Goal: Task Accomplishment & Management: Use online tool/utility

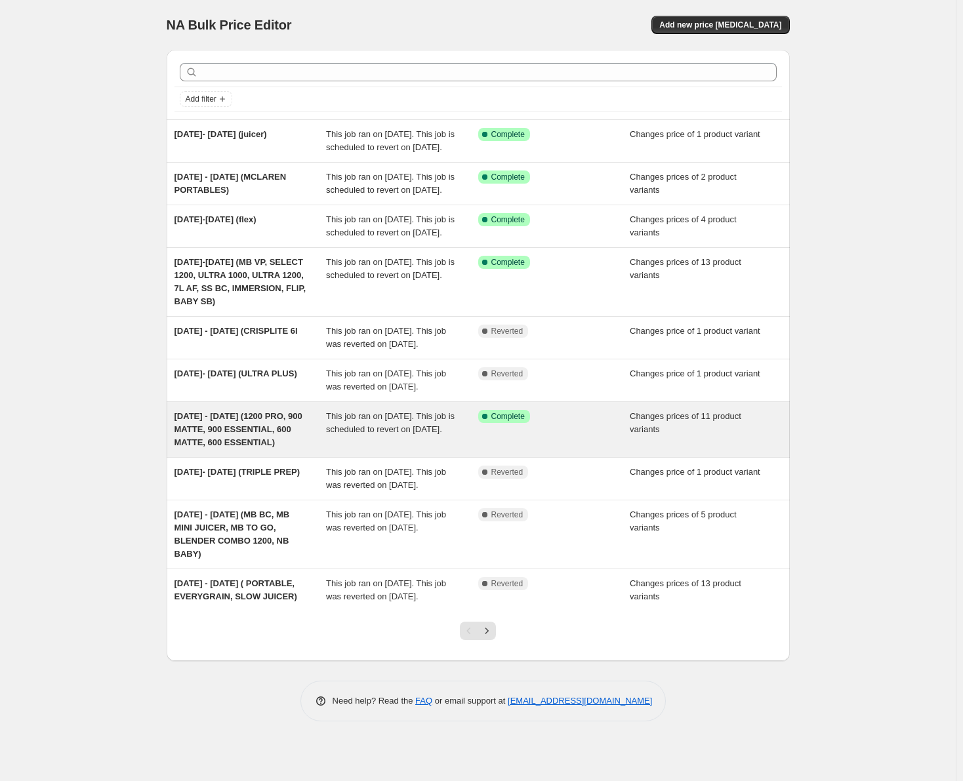
click at [388, 434] on span "This job ran on [DATE]. This job is scheduled to revert on [DATE]." at bounding box center [390, 422] width 129 height 23
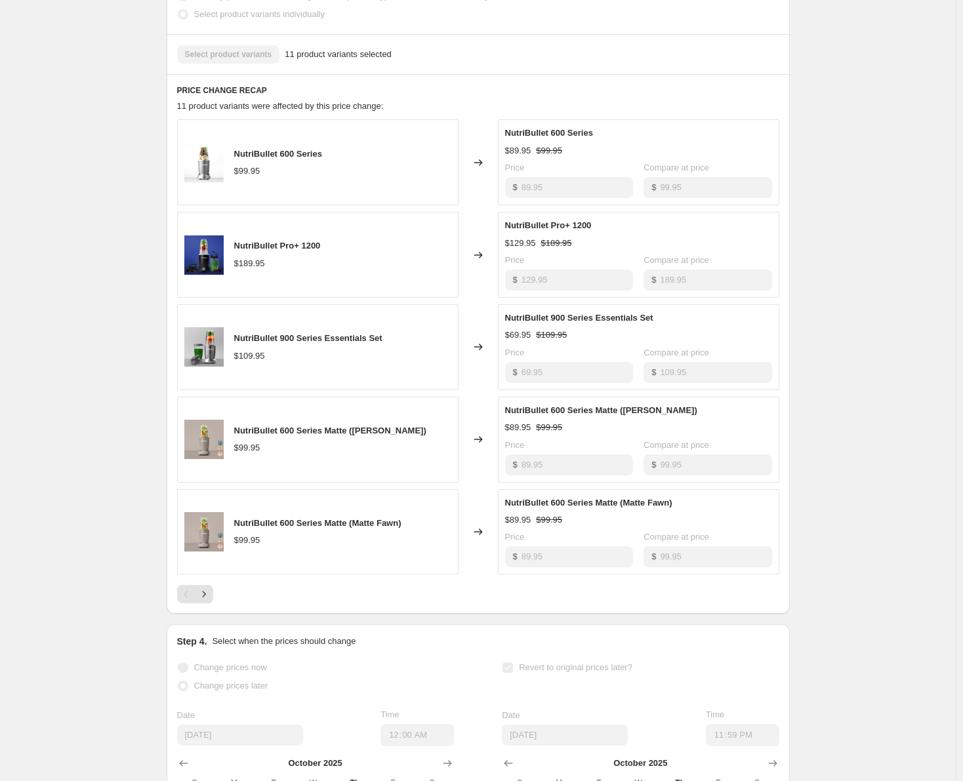
scroll to position [590, 0]
click at [125, 113] on div "[DATE] - [DATE] (1200 PRO, 900 MATTE, 900 ESSENTIAL, 600 MATTE, 600 ESSENTIAL).…" at bounding box center [478, 211] width 956 height 1602
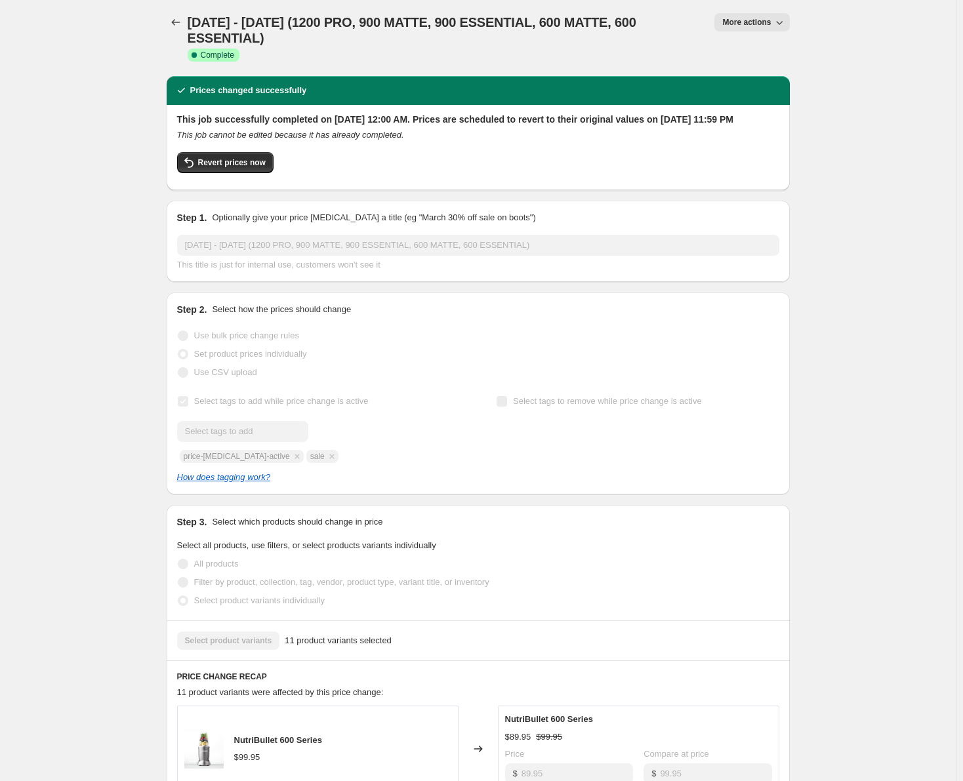
scroll to position [0, 0]
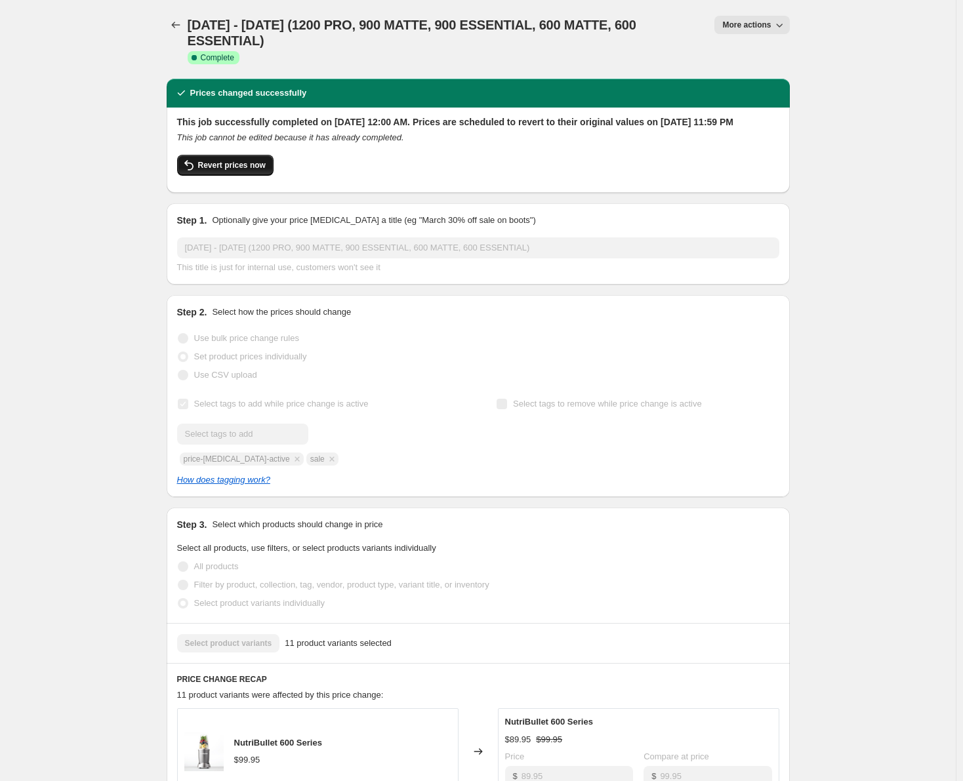
click at [213, 165] on span "Revert prices now" at bounding box center [232, 165] width 68 height 10
checkbox input "false"
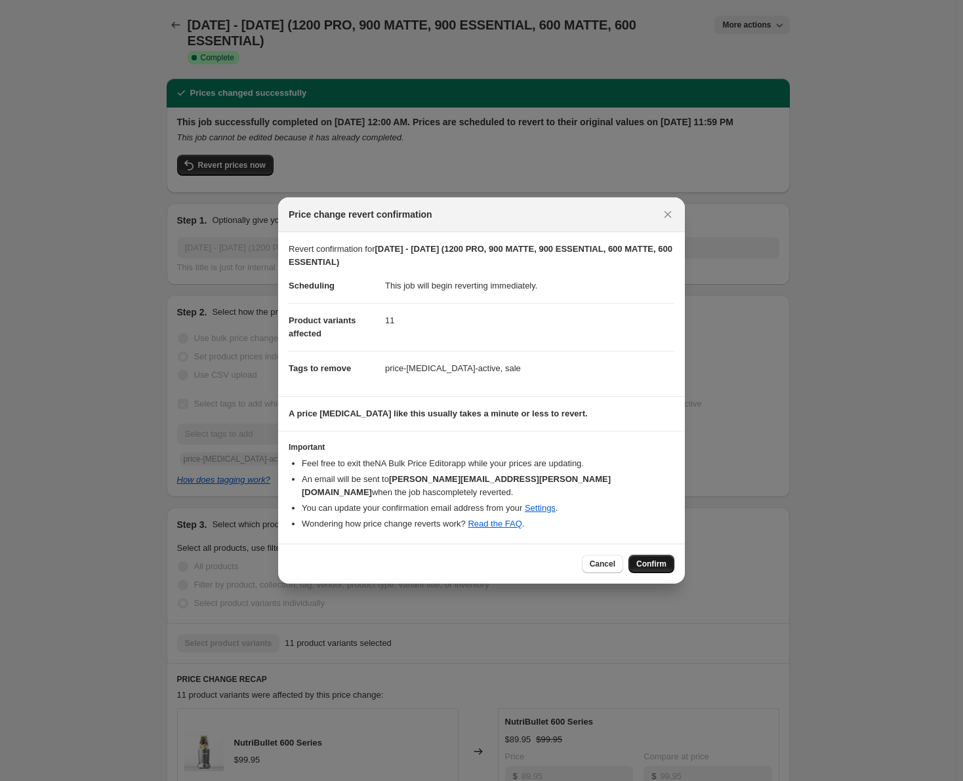
click at [645, 559] on span "Confirm" at bounding box center [651, 564] width 30 height 10
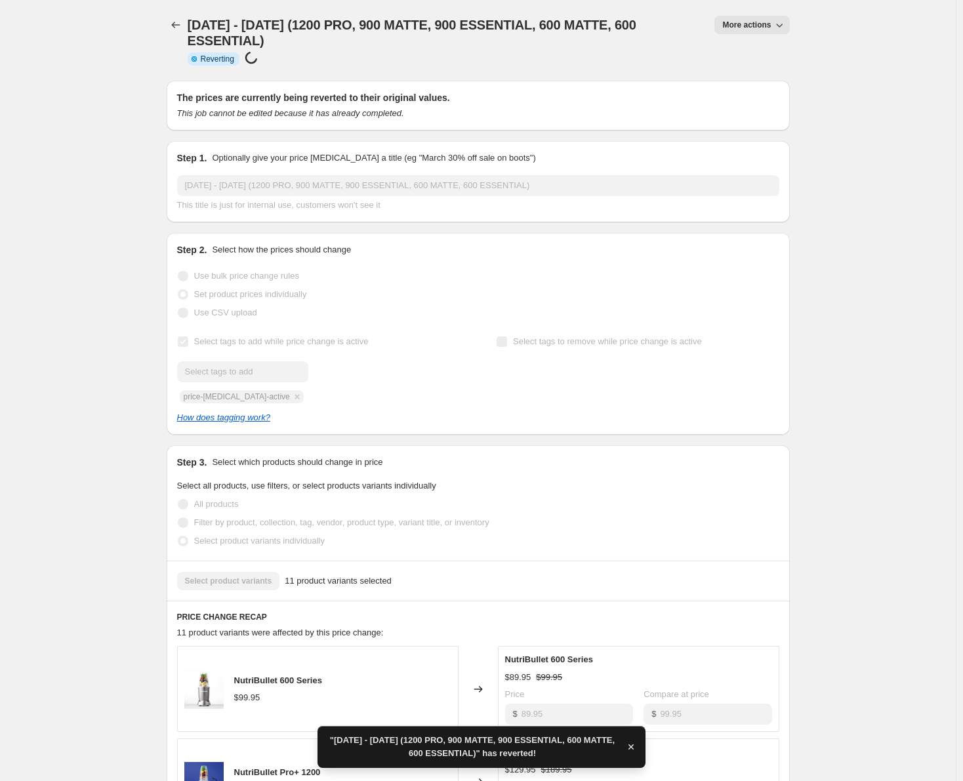
checkbox input "true"
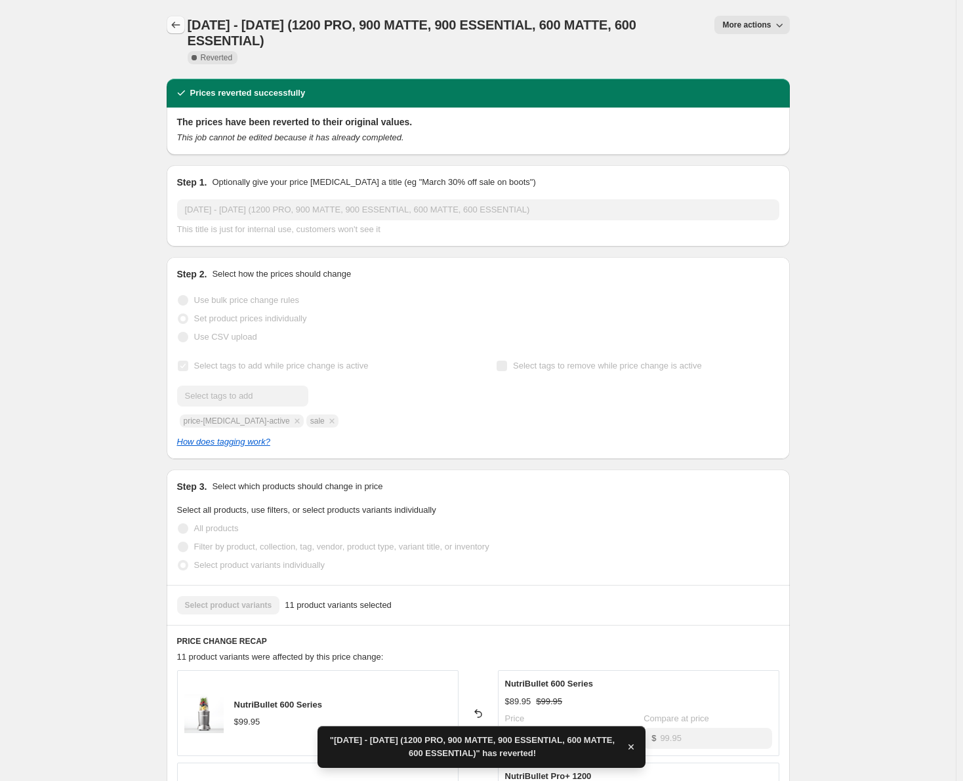
click at [175, 26] on icon "Price change jobs" at bounding box center [175, 24] width 13 height 13
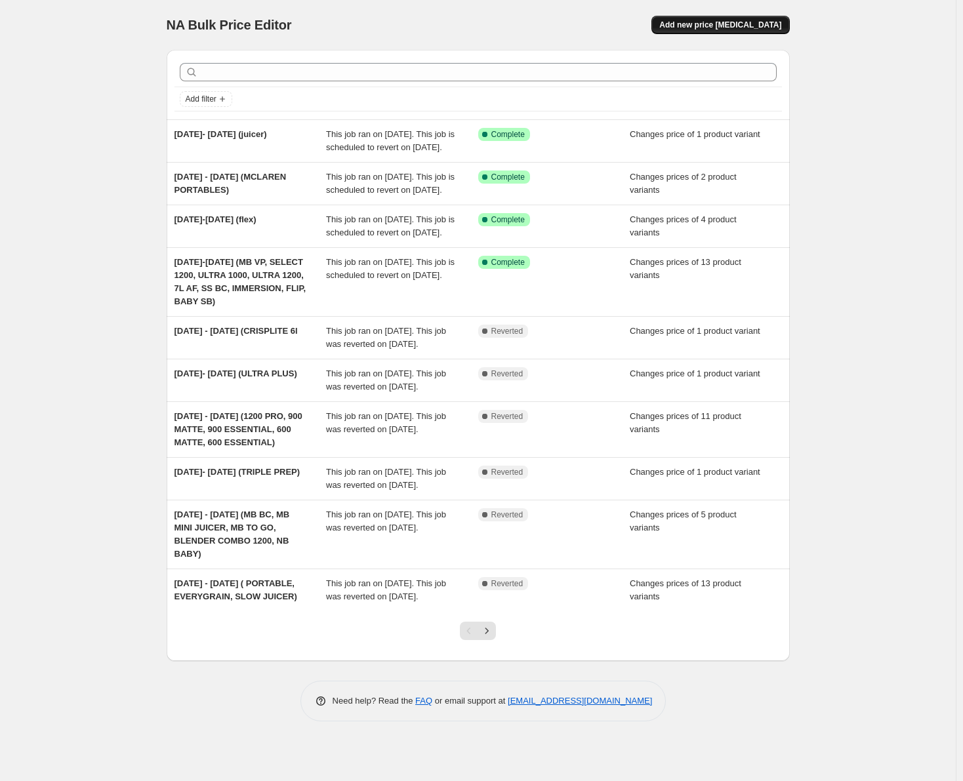
click at [700, 28] on span "Add new price [MEDICAL_DATA]" at bounding box center [720, 25] width 122 height 10
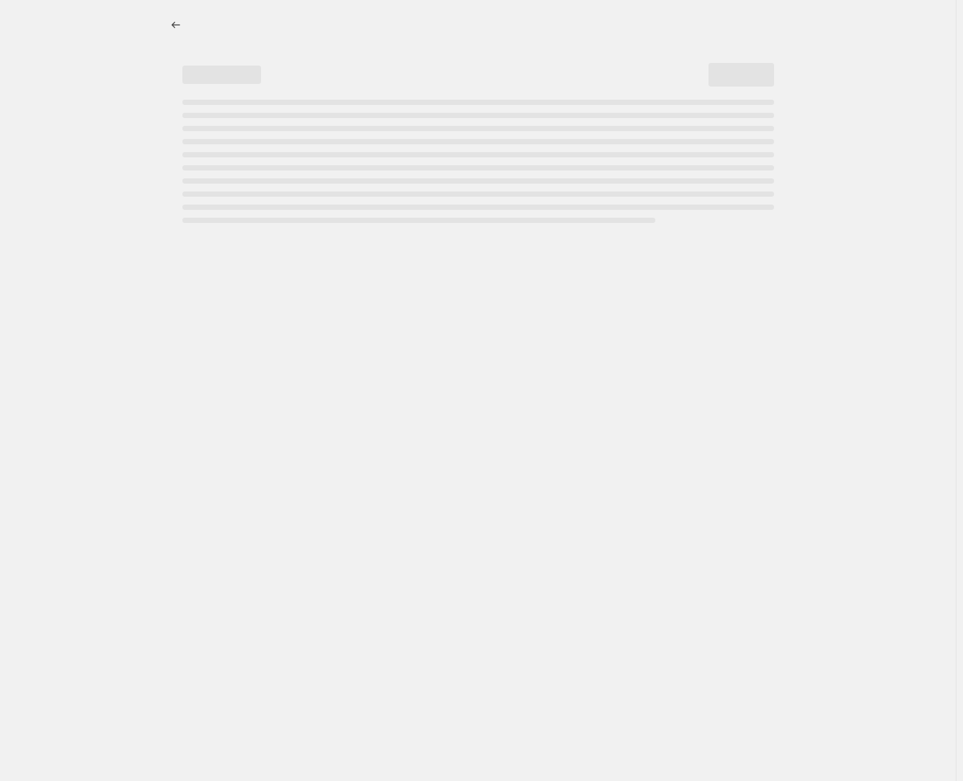
select select "percentage"
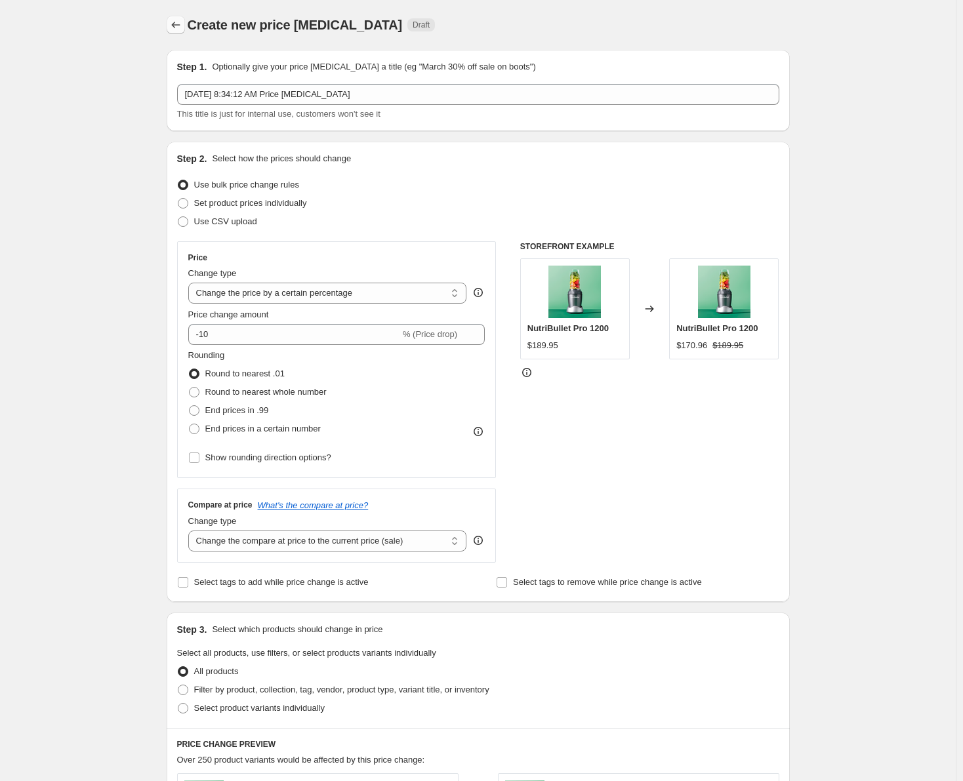
click at [178, 26] on icon "Price change jobs" at bounding box center [175, 24] width 13 height 13
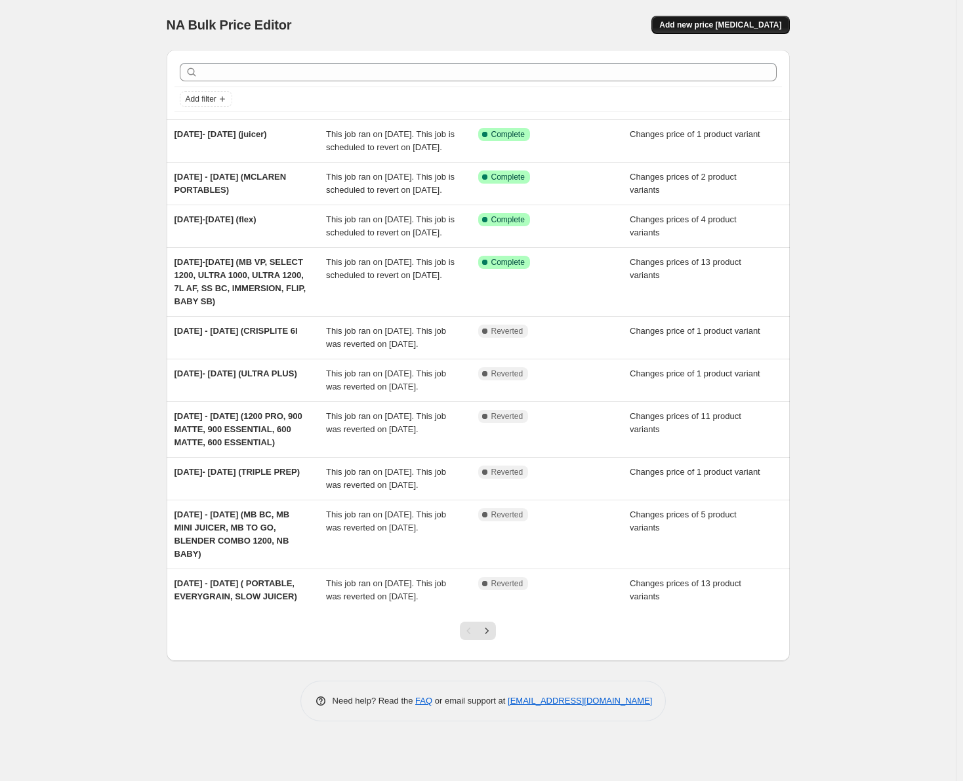
click at [712, 25] on span "Add new price [MEDICAL_DATA]" at bounding box center [720, 25] width 122 height 10
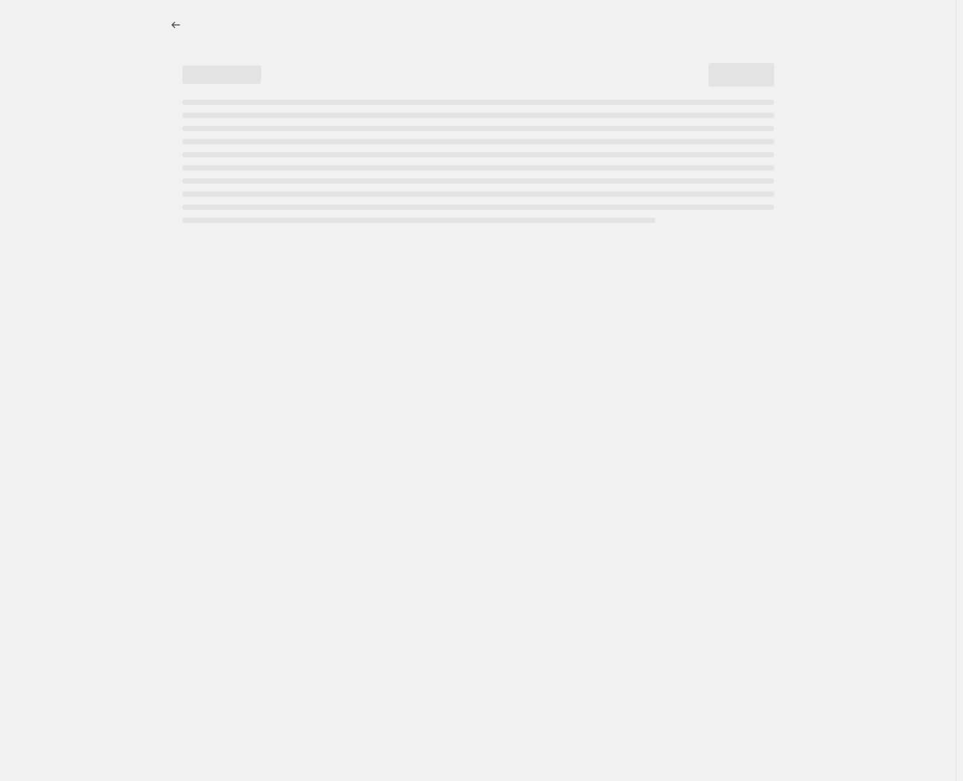
select select "percentage"
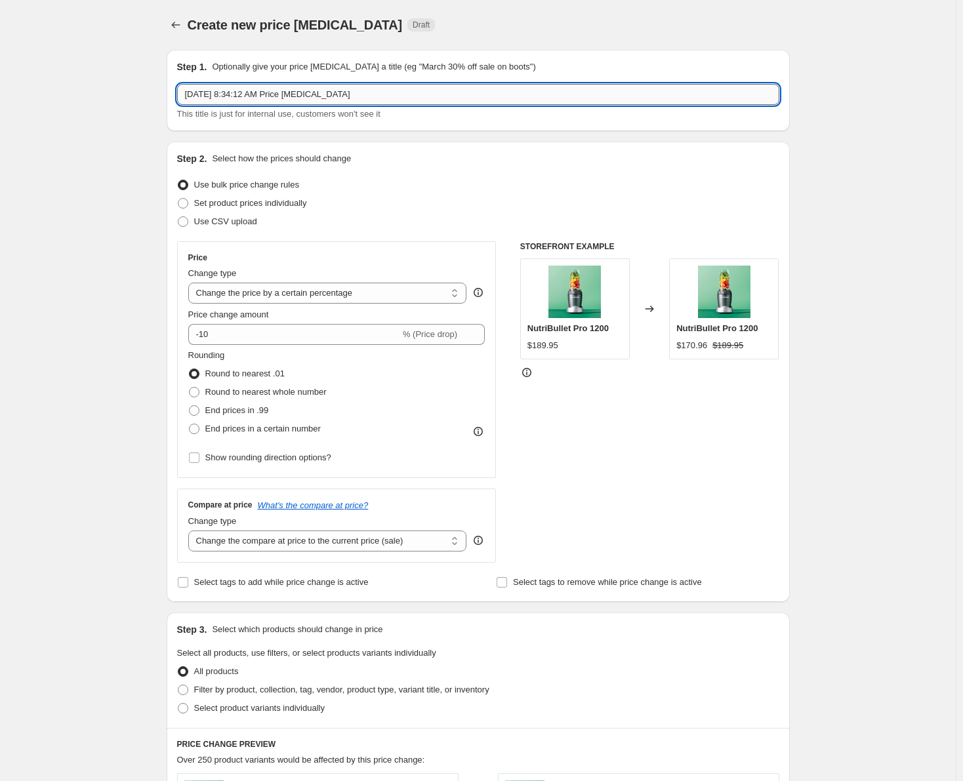
click at [253, 96] on input "[DATE] 8:34:12 AM Price [MEDICAL_DATA]" at bounding box center [478, 94] width 602 height 21
type input "[DATE] - [DATE] OCT (600 SERIES, PRO 1200, 600 MATTE)"
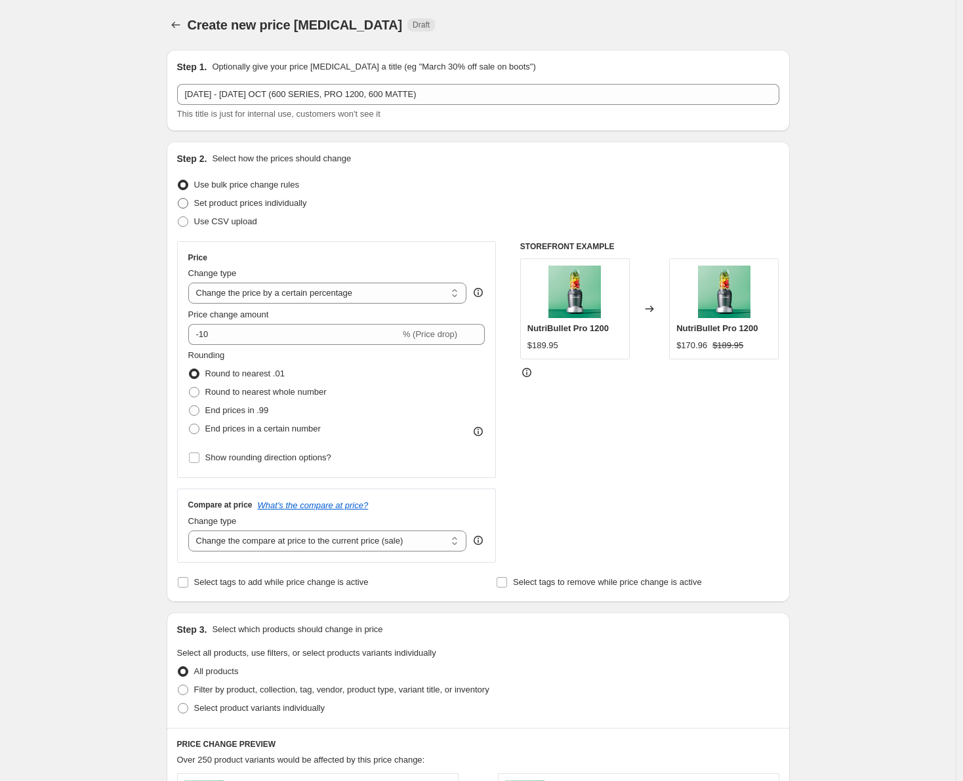
click at [187, 205] on span at bounding box center [183, 203] width 10 height 10
click at [178, 199] on input "Set product prices individually" at bounding box center [178, 198] width 1 height 1
radio input "true"
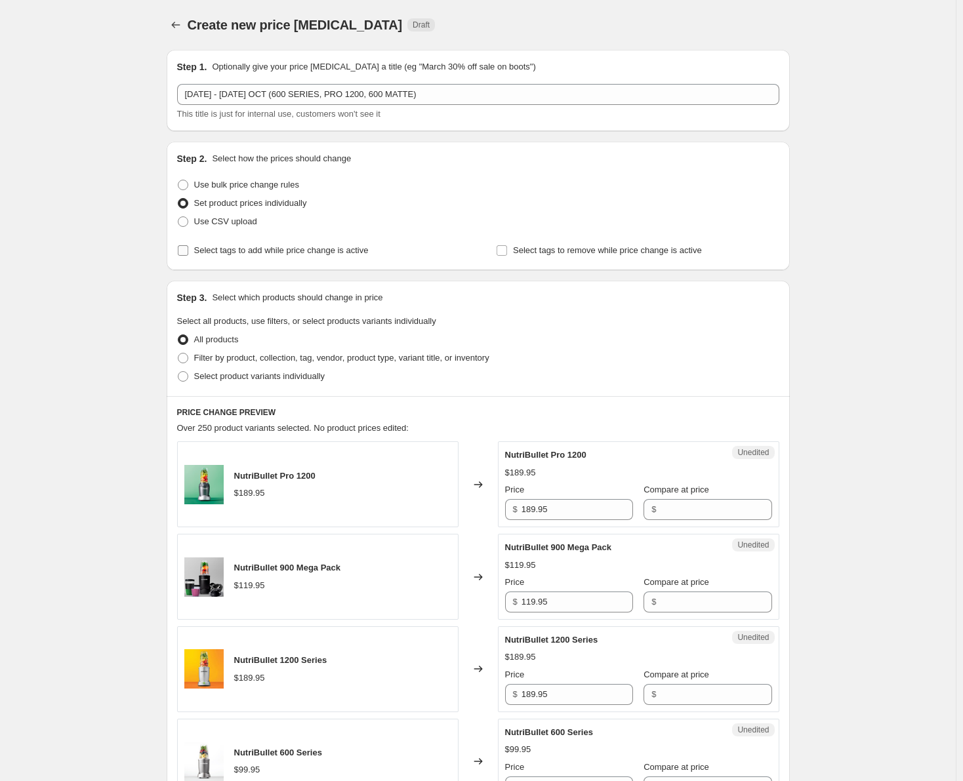
click at [189, 251] on span at bounding box center [183, 251] width 12 height 12
click at [188, 251] on input "Select tags to add while price change is active" at bounding box center [183, 250] width 10 height 10
checkbox input "true"
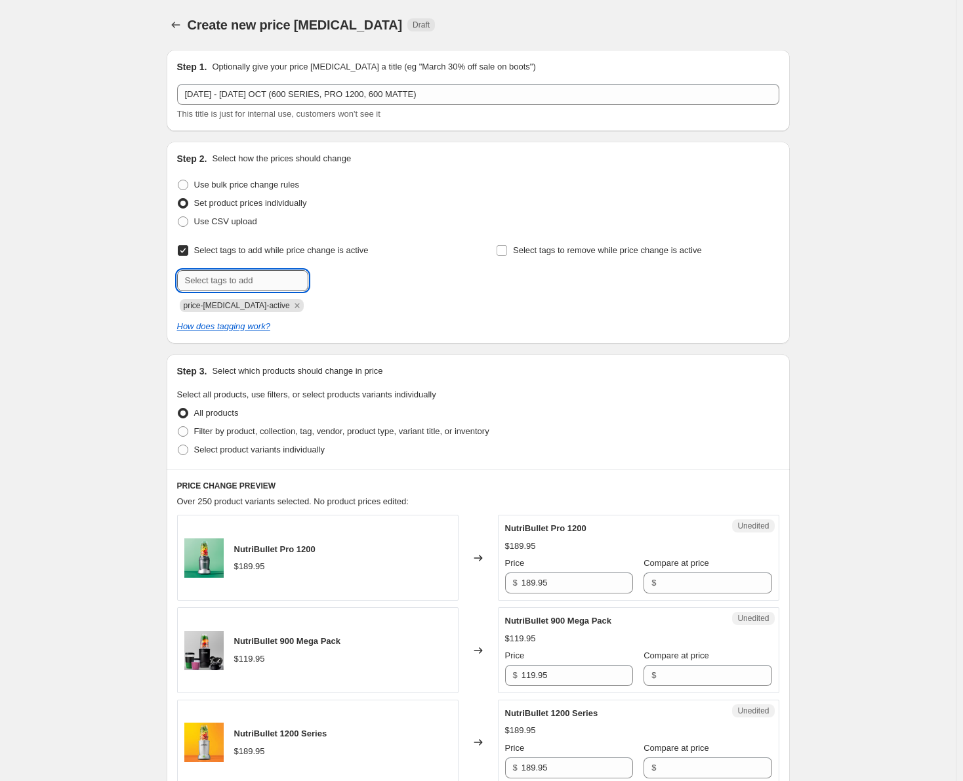
click at [209, 281] on input "text" at bounding box center [242, 280] width 131 height 21
type input "sale"
click at [177, 142] on button "Submit" at bounding box center [195, 149] width 37 height 14
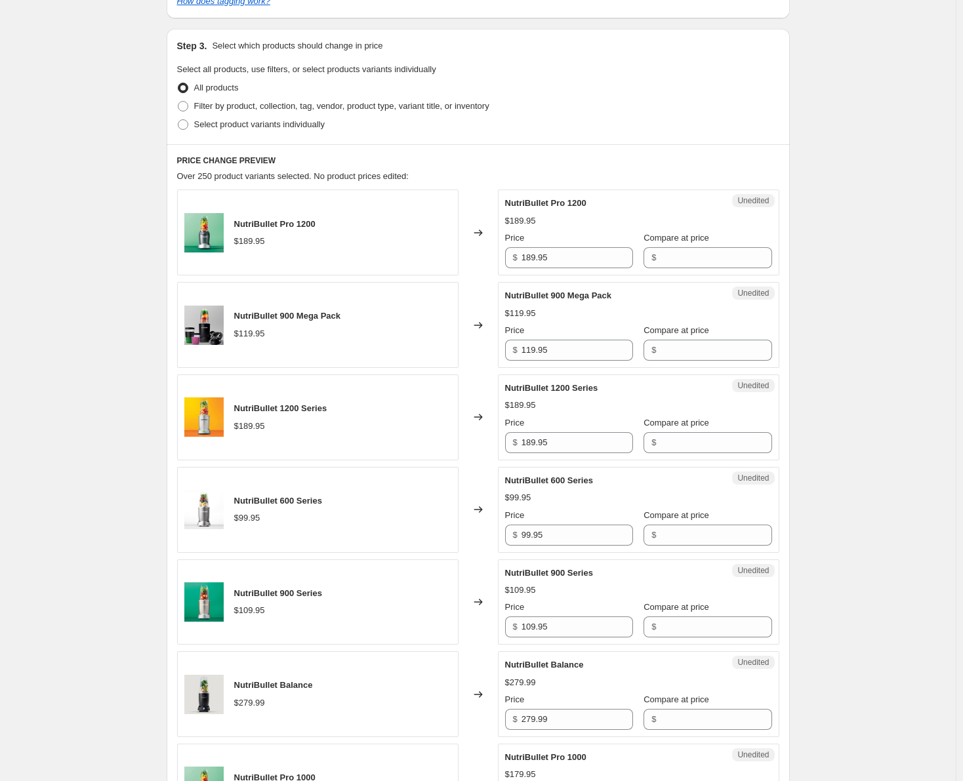
scroll to position [328, 0]
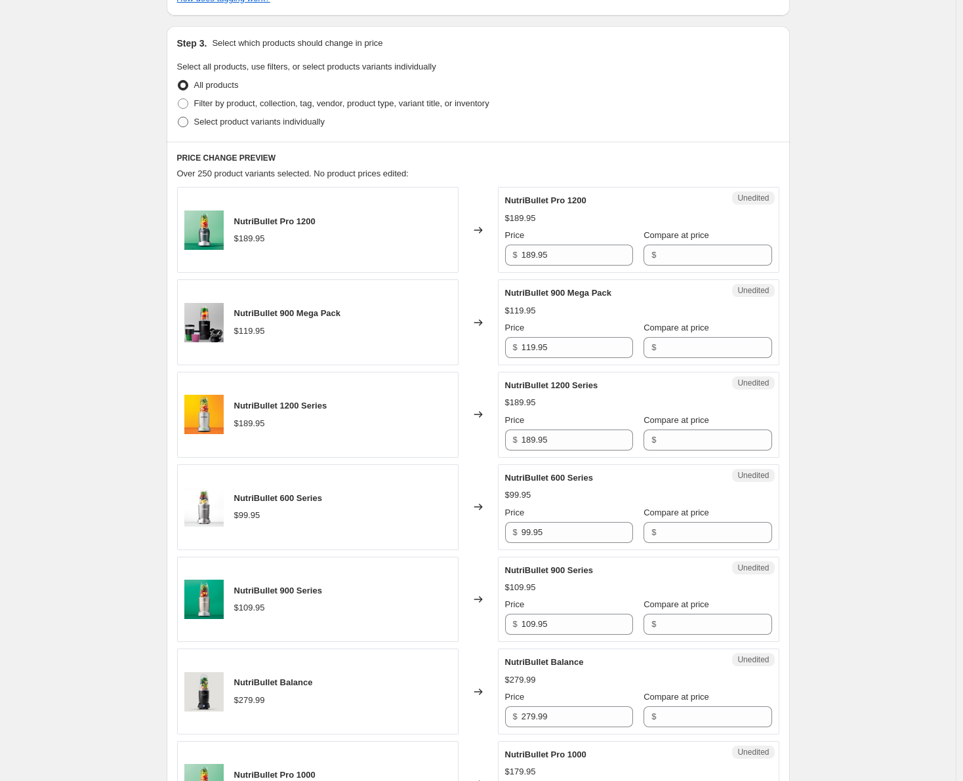
click at [180, 123] on span at bounding box center [183, 122] width 10 height 10
click at [178, 117] on input "Select product variants individually" at bounding box center [178, 117] width 1 height 1
radio input "true"
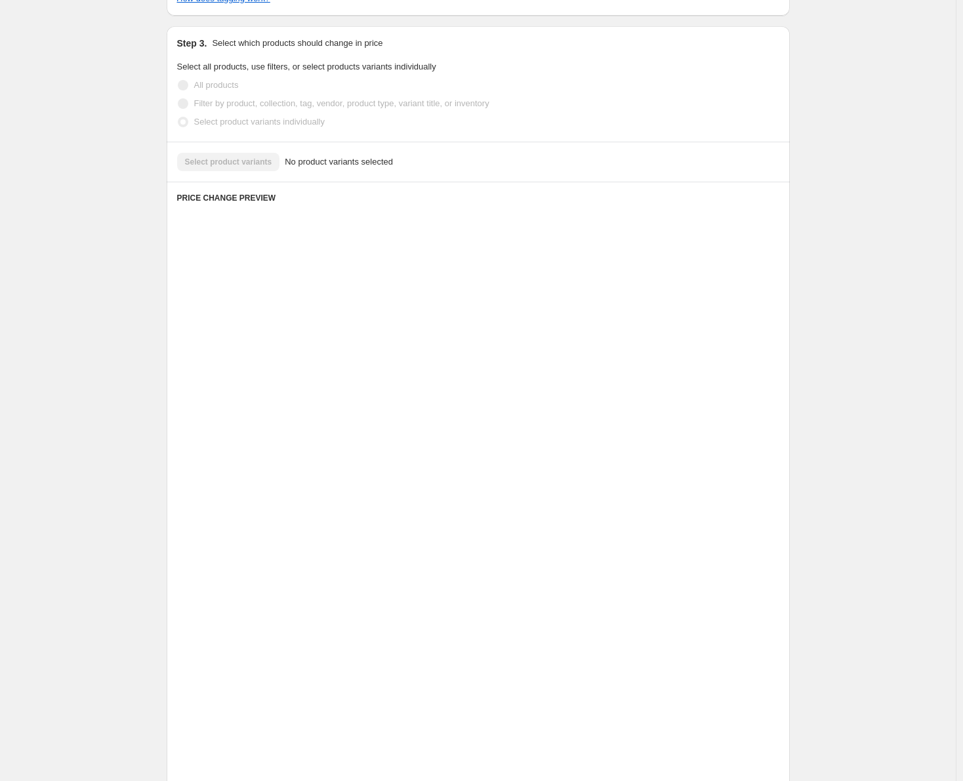
scroll to position [0, 0]
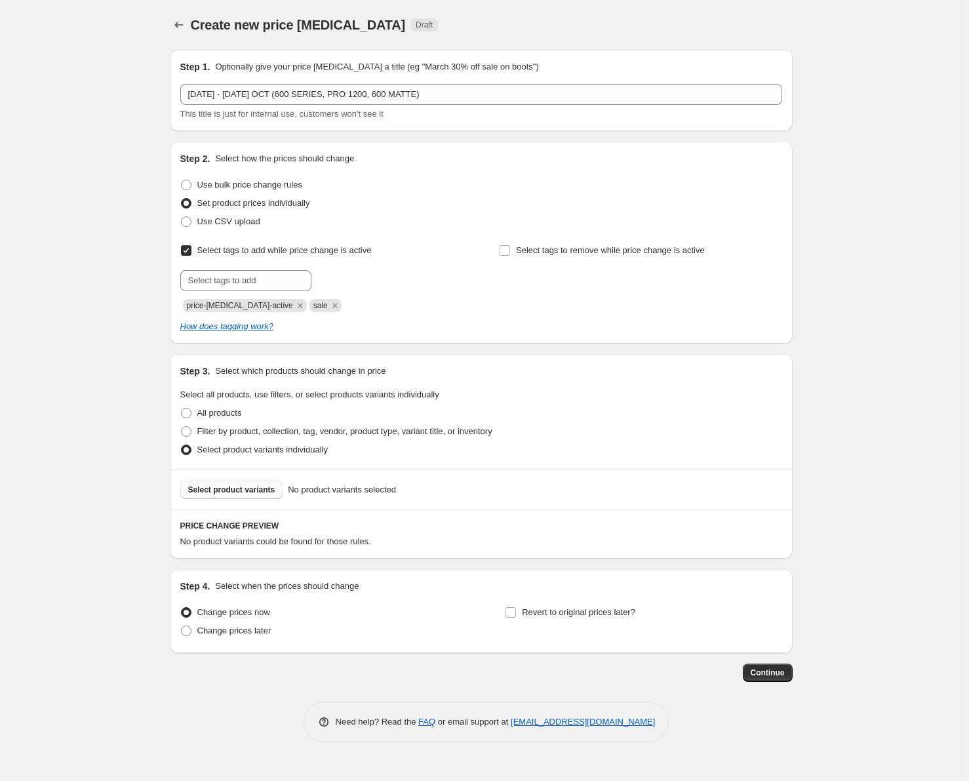
click at [226, 485] on button "Select product variants" at bounding box center [231, 490] width 103 height 18
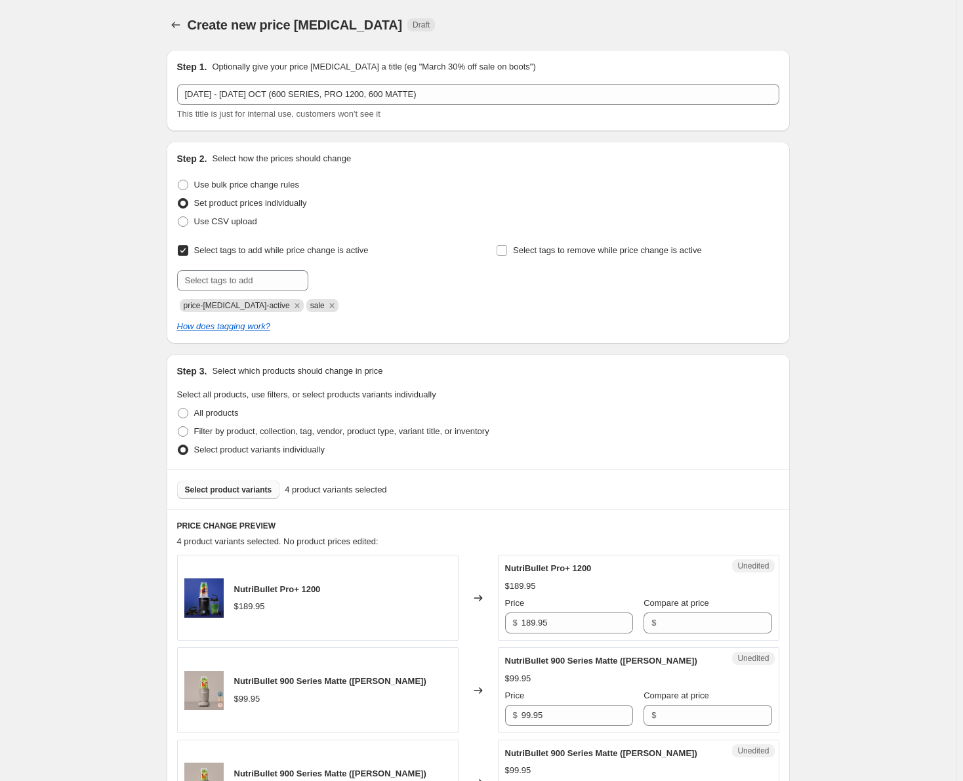
click at [240, 494] on span "Select product variants" at bounding box center [228, 490] width 87 height 10
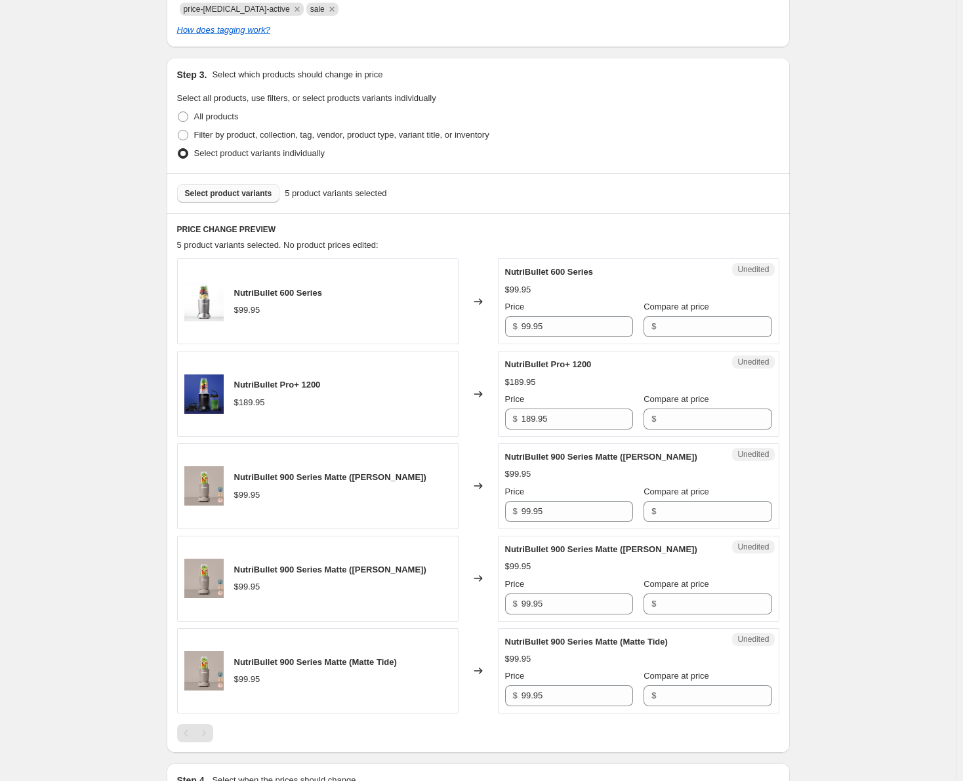
scroll to position [328, 0]
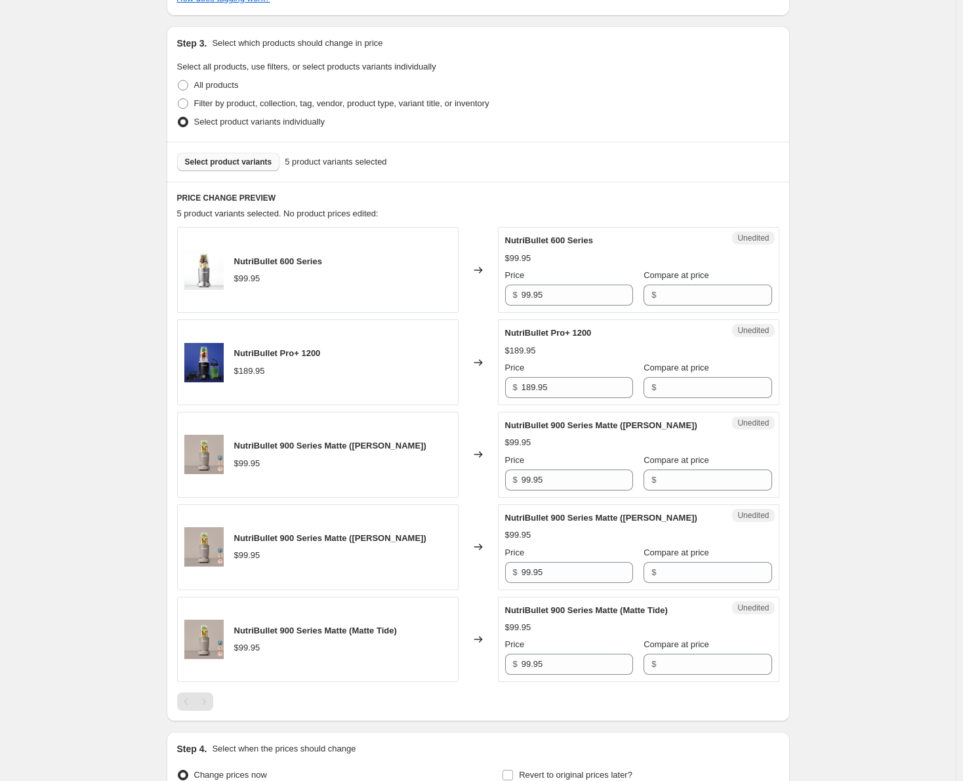
click at [241, 155] on button "Select product variants" at bounding box center [228, 162] width 103 height 18
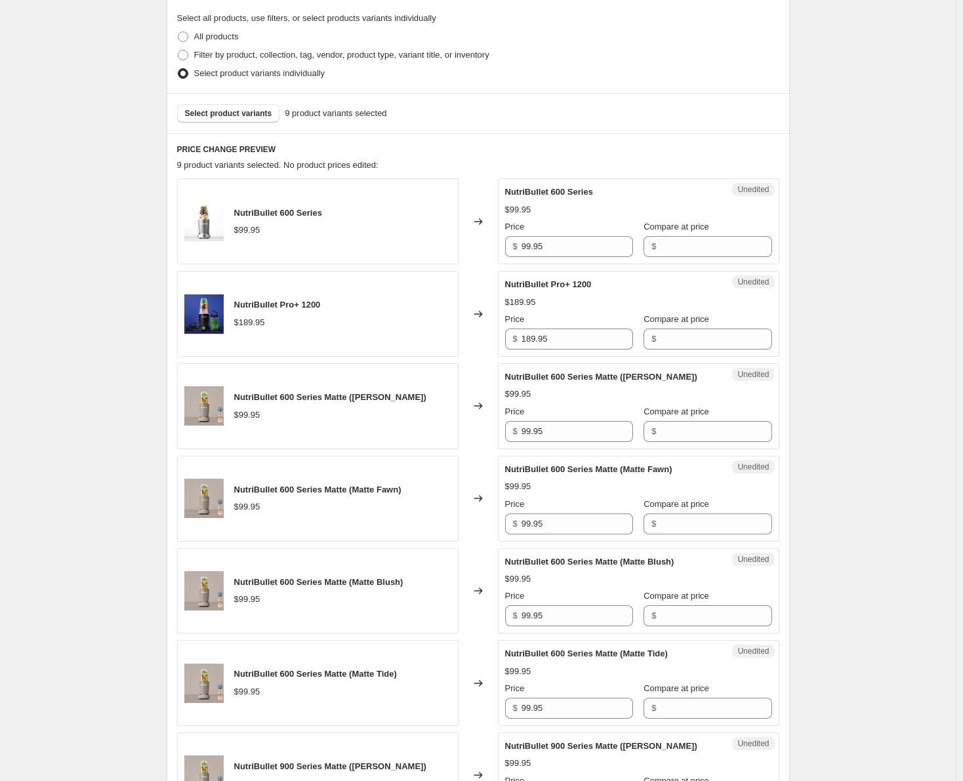
scroll to position [382, 0]
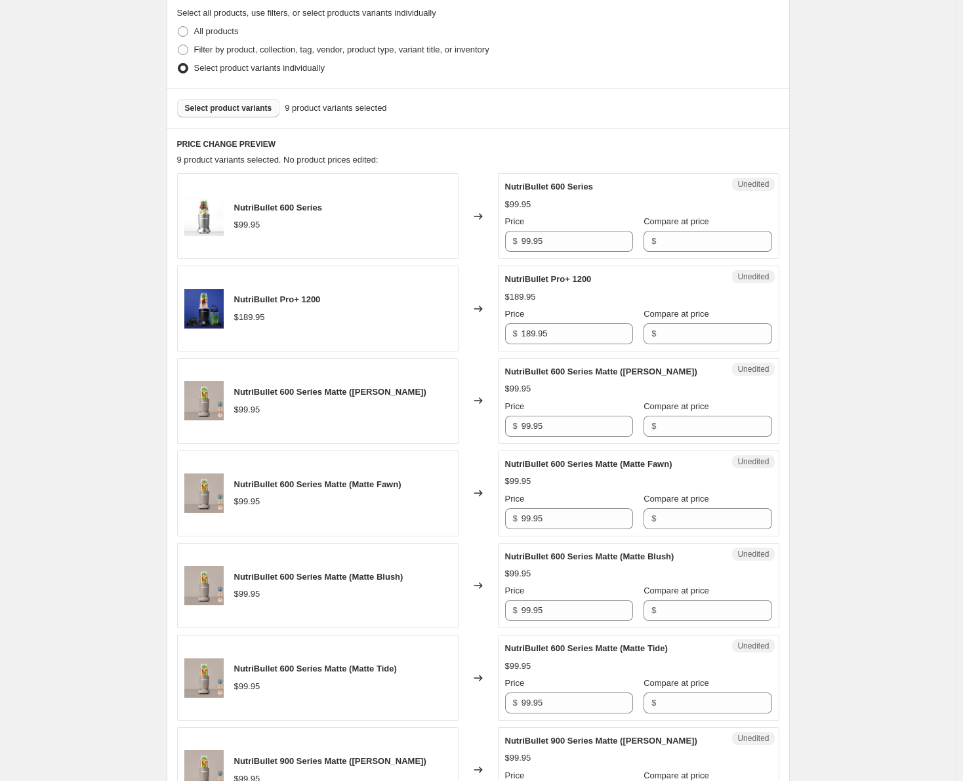
click at [252, 114] on button "Select product variants" at bounding box center [228, 108] width 103 height 18
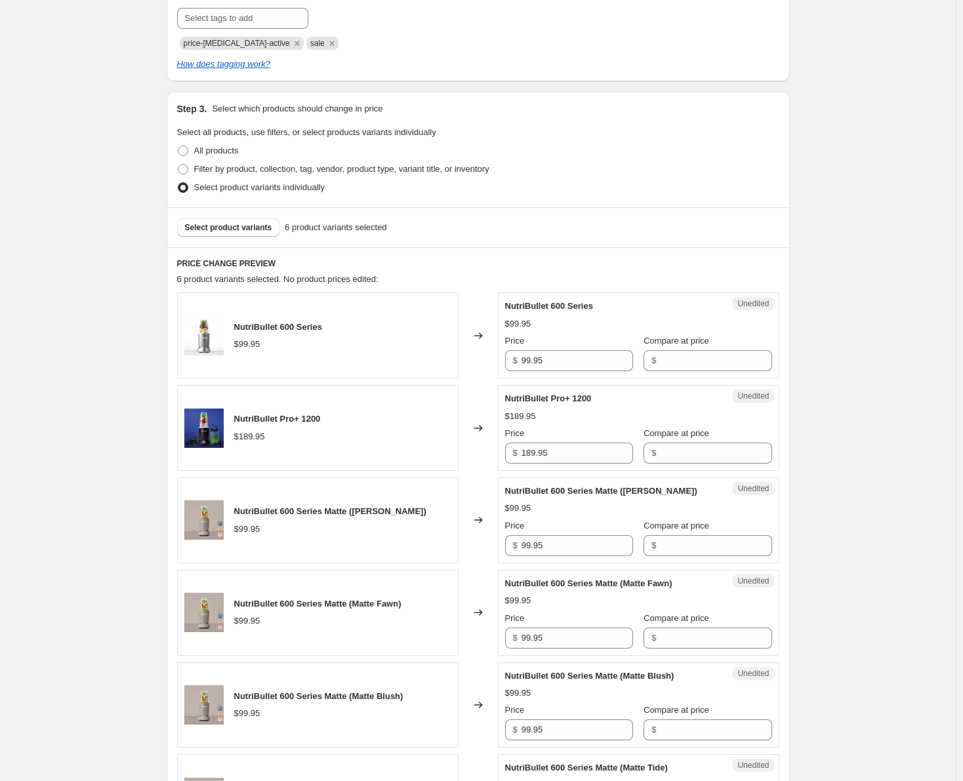
scroll to position [328, 0]
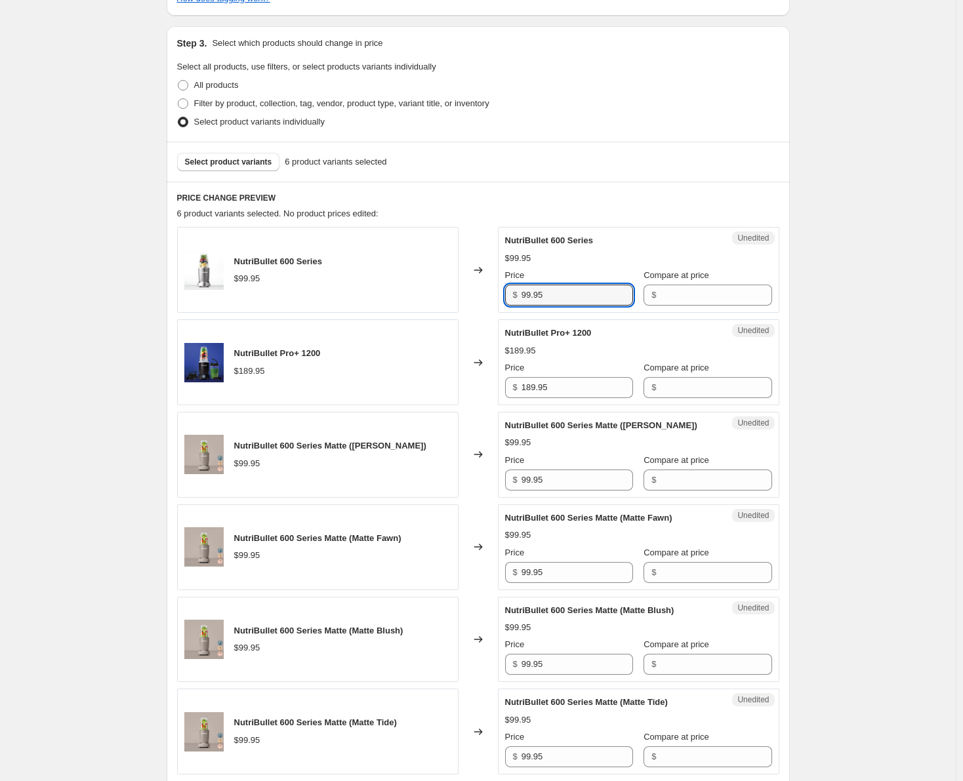
drag, startPoint x: 548, startPoint y: 297, endPoint x: 506, endPoint y: 302, distance: 42.9
click at [506, 302] on div "Unedited NutriBullet 600 Series $99.95 Price $ 99.95 Compare at price $" at bounding box center [638, 270] width 281 height 86
click at [670, 288] on input "Compare at price" at bounding box center [715, 295] width 111 height 21
paste input "99.95"
type input "99.95"
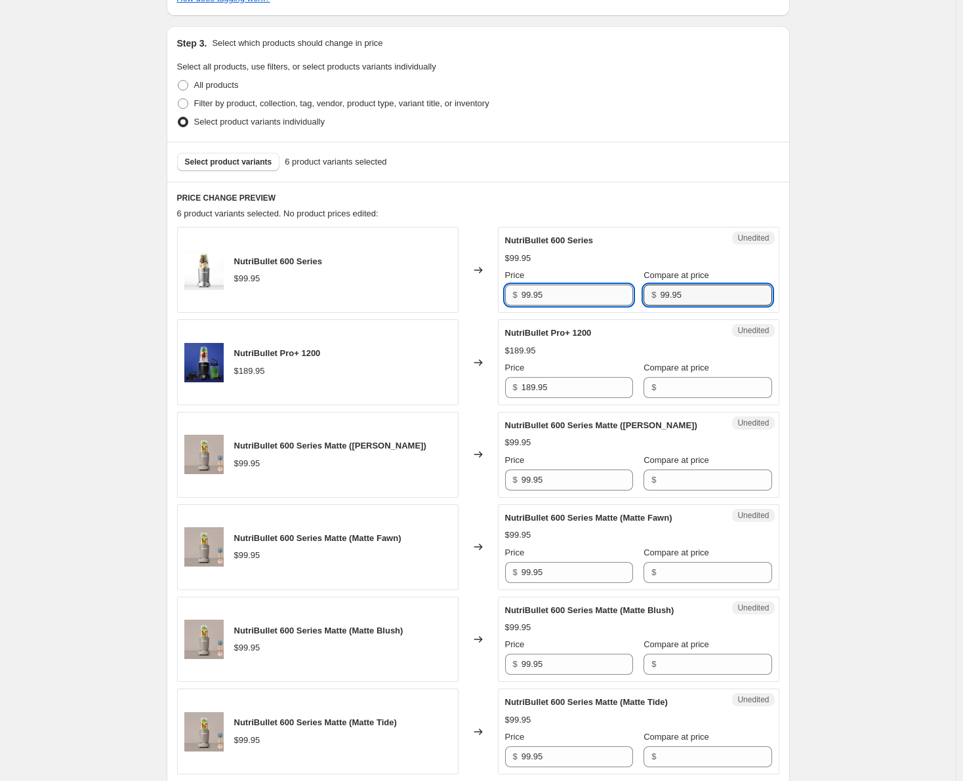
click at [529, 296] on input "99.95" at bounding box center [576, 295] width 111 height 21
type input "89.95"
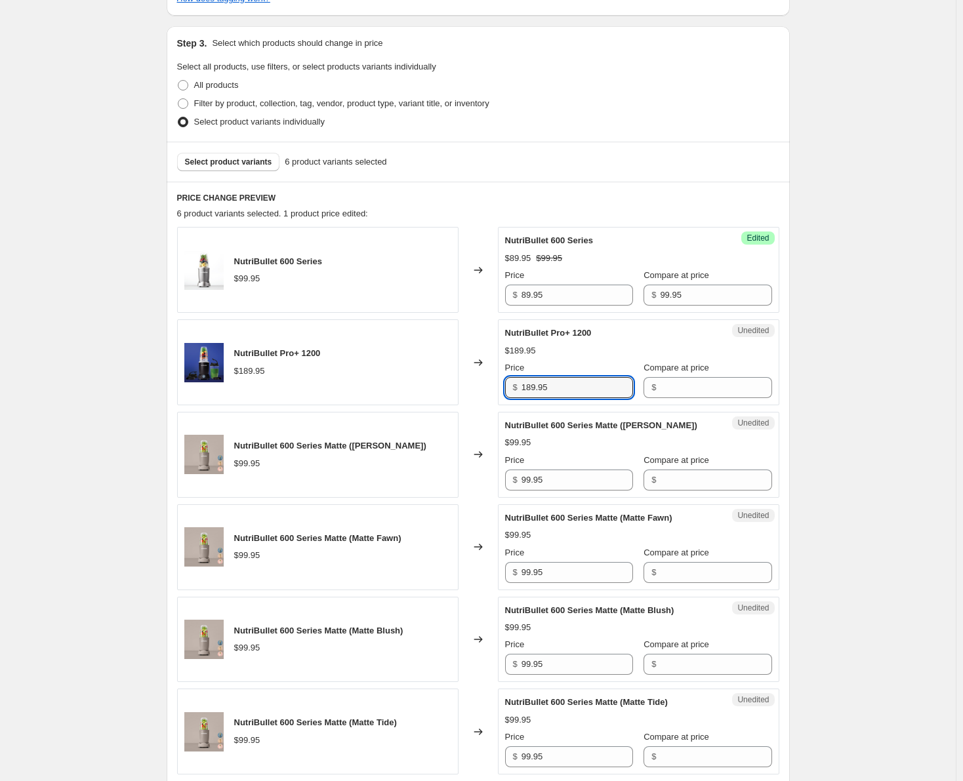
drag, startPoint x: 566, startPoint y: 390, endPoint x: 495, endPoint y: 392, distance: 70.9
click at [495, 392] on div "NutriBullet Pro+ 1200 $189.95 Changed to Unedited NutriBullet Pro+ 1200 $189.95…" at bounding box center [478, 362] width 602 height 86
click at [685, 390] on input "Compare at price" at bounding box center [715, 387] width 111 height 21
paste input "189.95"
type input "189.95"
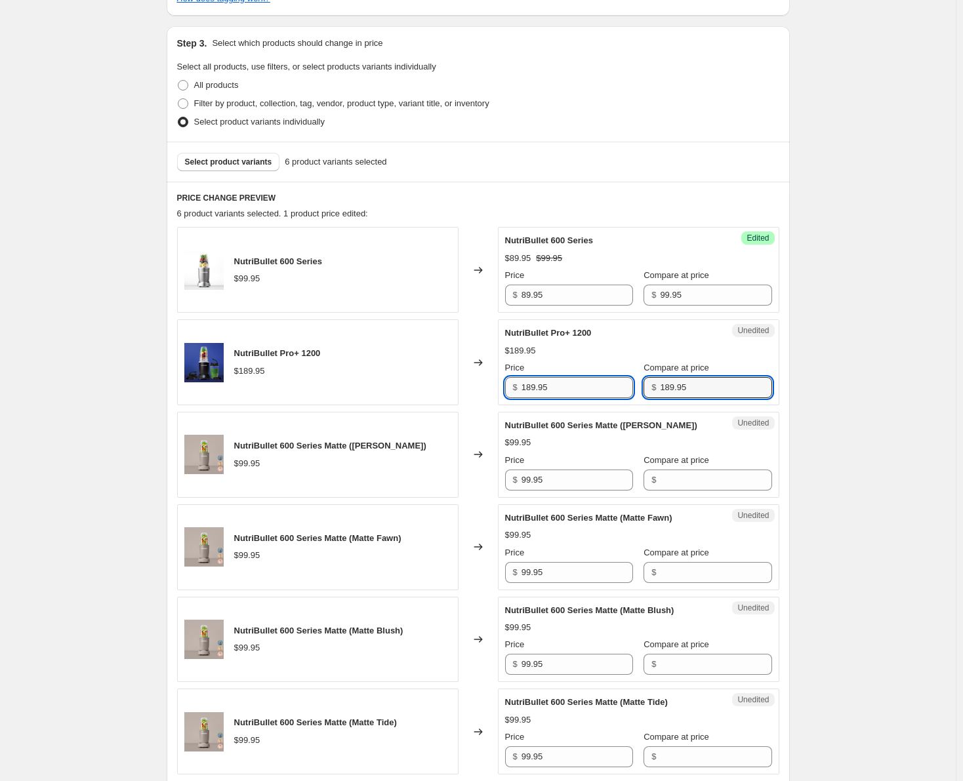
click at [535, 388] on input "189.95" at bounding box center [576, 387] width 111 height 21
type input "129.95"
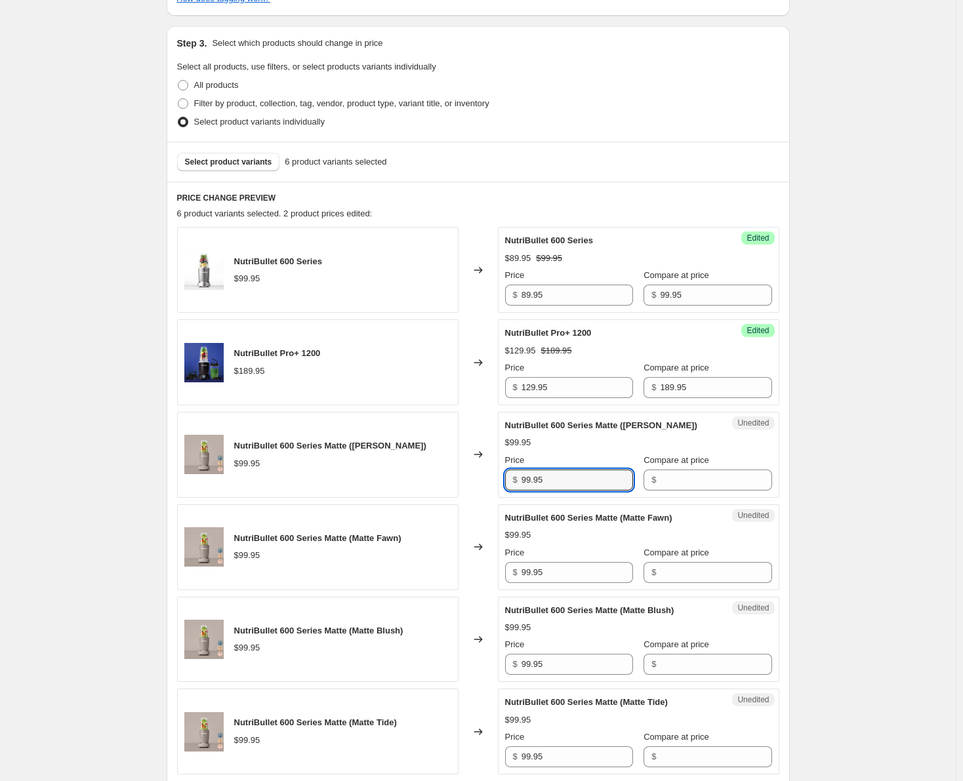
drag, startPoint x: 554, startPoint y: 484, endPoint x: 502, endPoint y: 483, distance: 51.8
click at [502, 483] on div "Unedited NutriBullet 600 Series Matte (Matte Mocha) $99.95 Price $ 99.95 Compar…" at bounding box center [638, 455] width 281 height 86
click at [668, 477] on input "Compare at price" at bounding box center [715, 480] width 111 height 21
paste input "99.95"
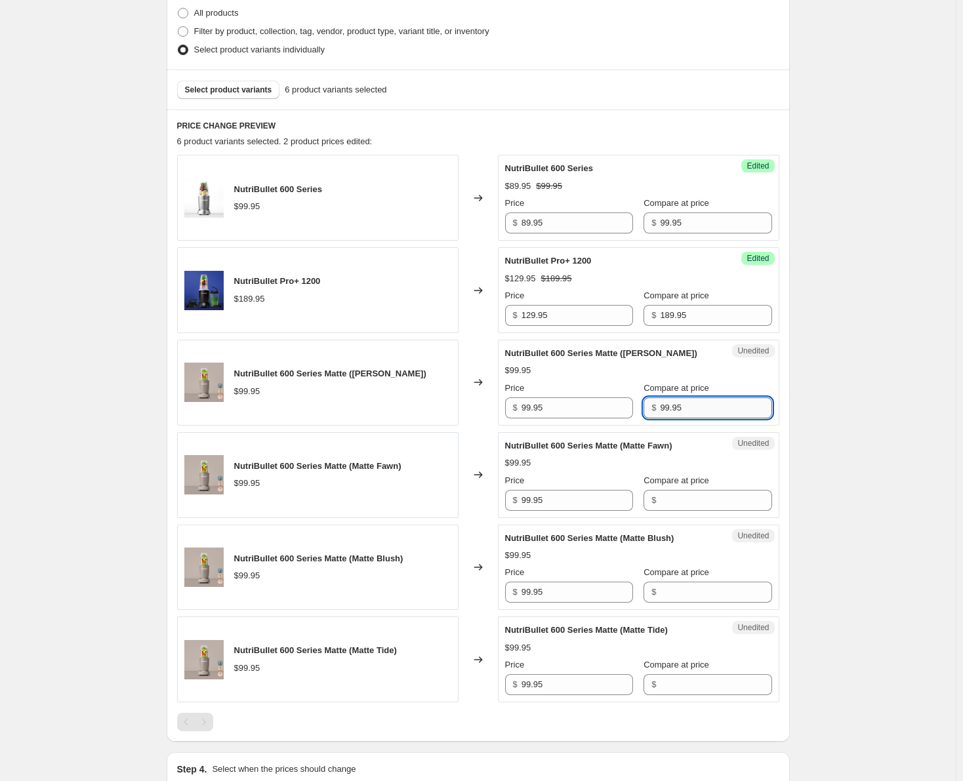
scroll to position [459, 0]
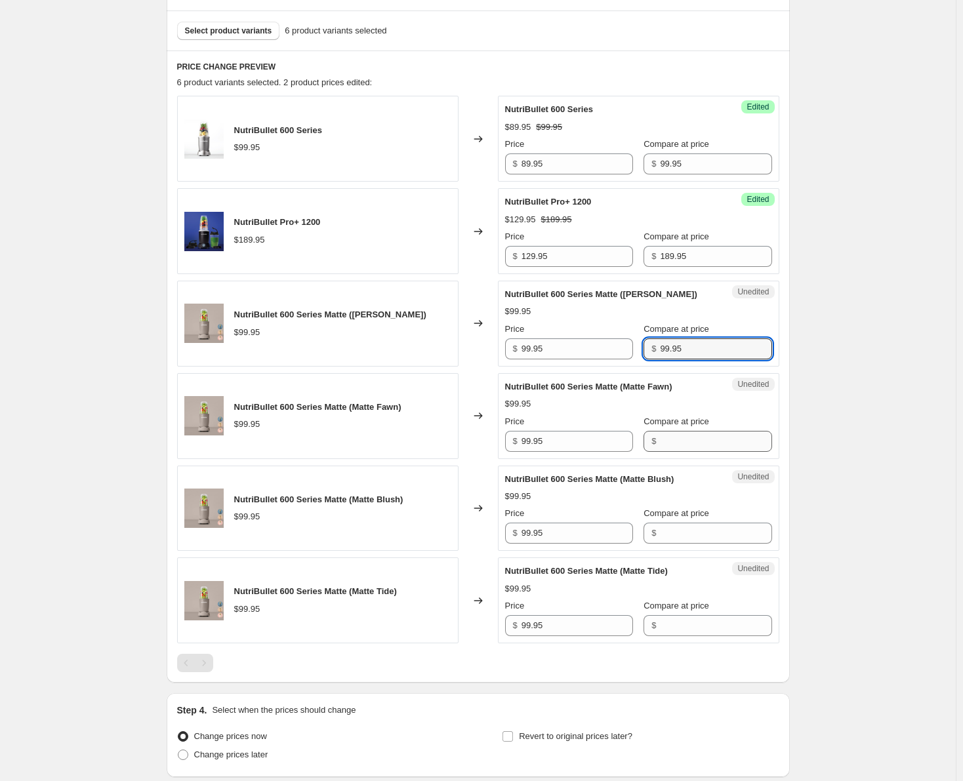
type input "99.95"
click at [661, 437] on input "Compare at price" at bounding box center [715, 441] width 111 height 21
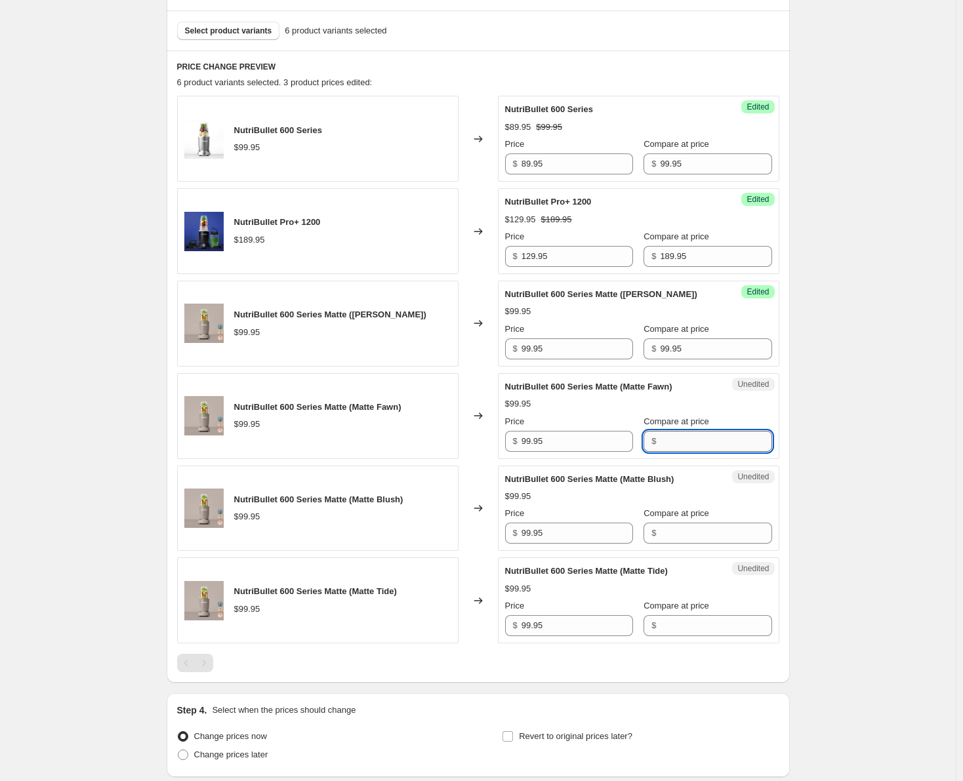
paste input "99.95"
type input "99.95"
click at [674, 354] on input "99.95" at bounding box center [715, 348] width 111 height 21
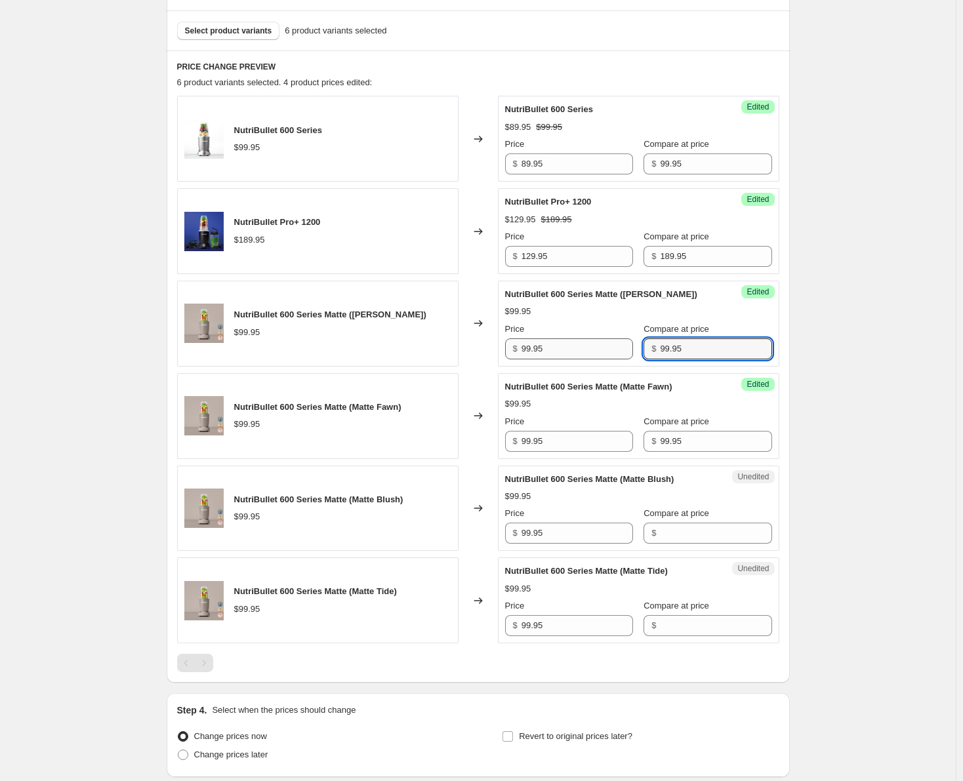
drag, startPoint x: 674, startPoint y: 348, endPoint x: 580, endPoint y: 349, distance: 93.1
click at [580, 349] on div "Price $ 99.95 Compare at price $ 99.95" at bounding box center [638, 341] width 267 height 37
click at [580, 350] on input "99.95" at bounding box center [576, 348] width 111 height 21
click at [660, 349] on input "Compare at price" at bounding box center [715, 348] width 111 height 21
paste input "99.95"
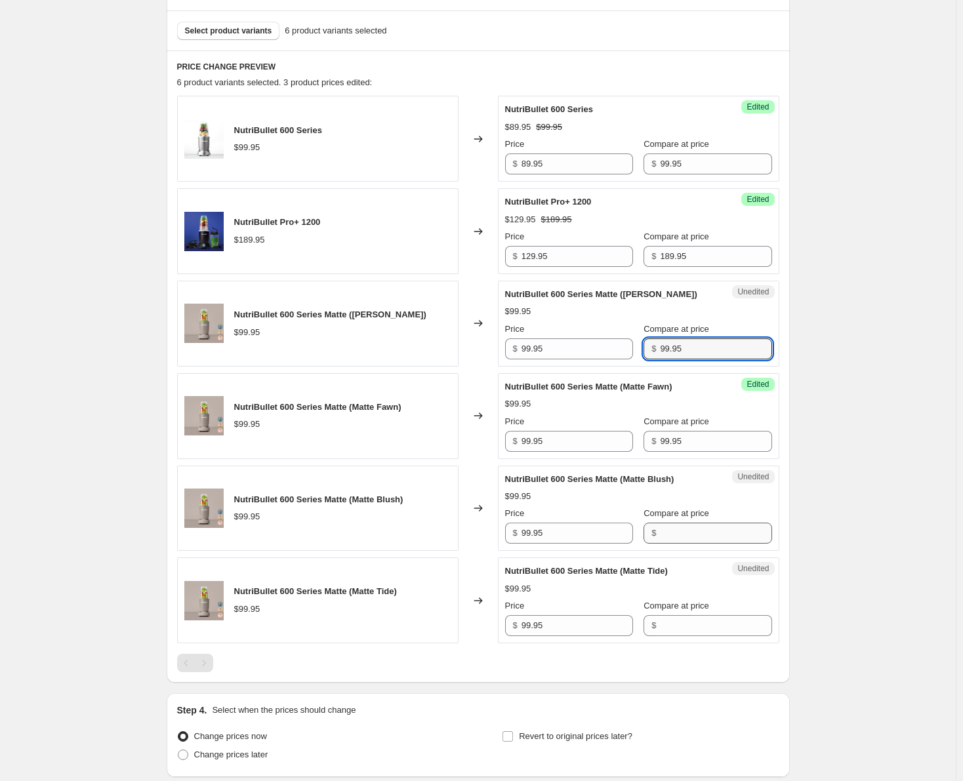
type input "99.95"
click at [664, 535] on input "Compare at price" at bounding box center [715, 533] width 111 height 21
paste input "99.95"
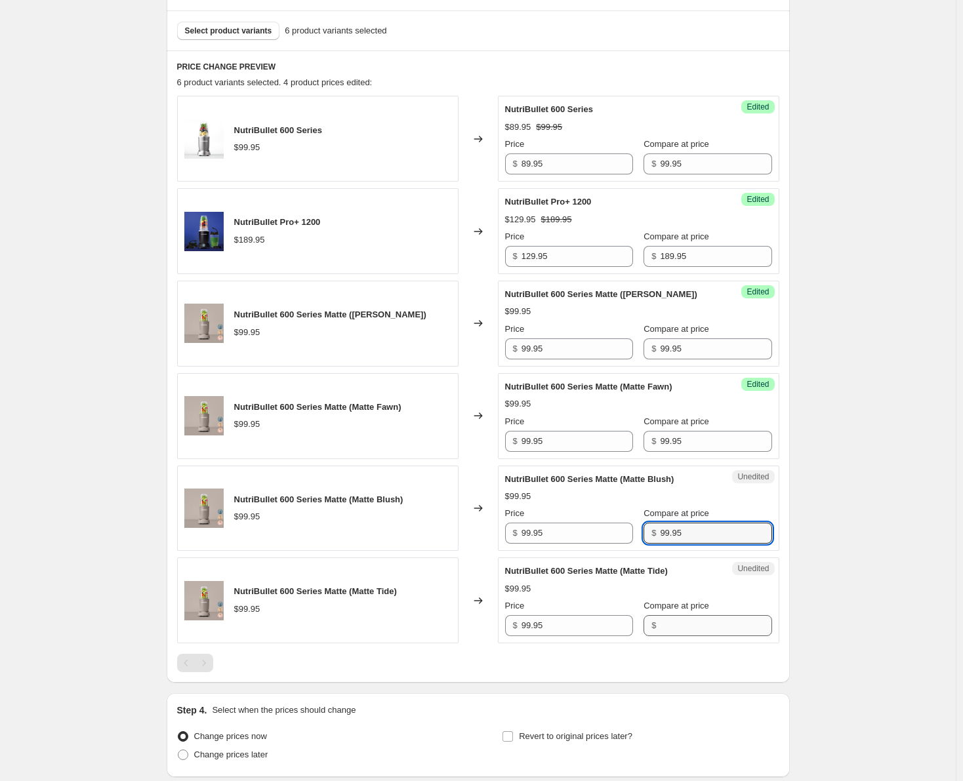
type input "99.95"
click at [661, 636] on input "Compare at price" at bounding box center [715, 625] width 111 height 21
paste input "99.95"
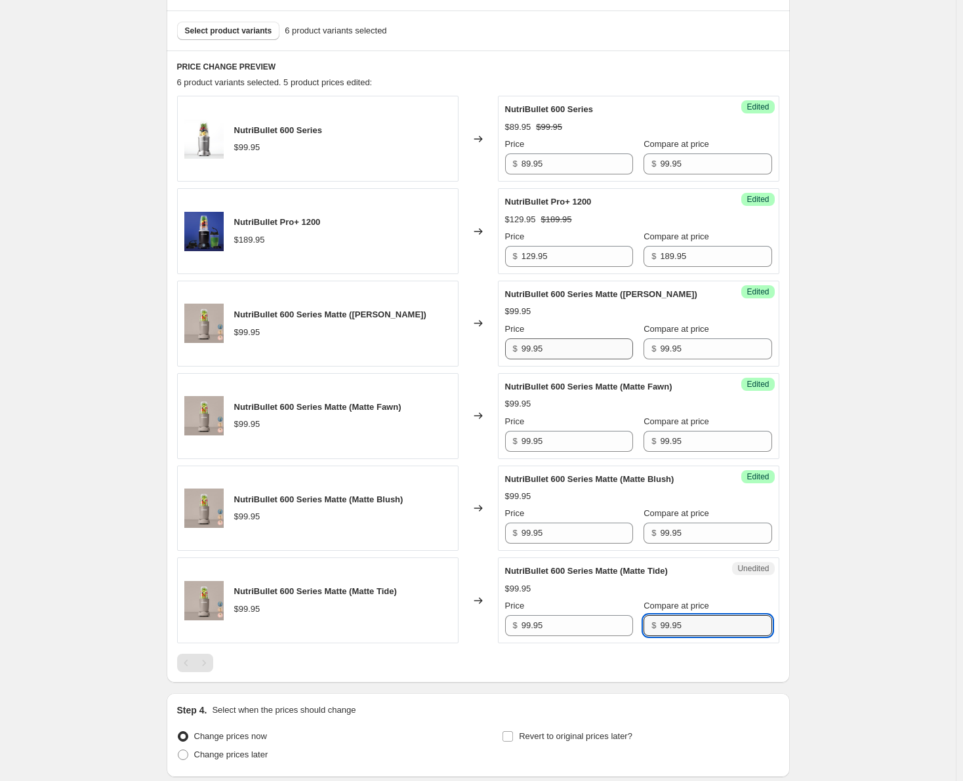
type input "99.95"
click at [530, 346] on input "99.95" at bounding box center [576, 348] width 111 height 21
drag, startPoint x: 564, startPoint y: 350, endPoint x: 508, endPoint y: 342, distance: 56.9
click at [508, 342] on div "$ 89.95" at bounding box center [569, 348] width 128 height 21
type input "89.95"
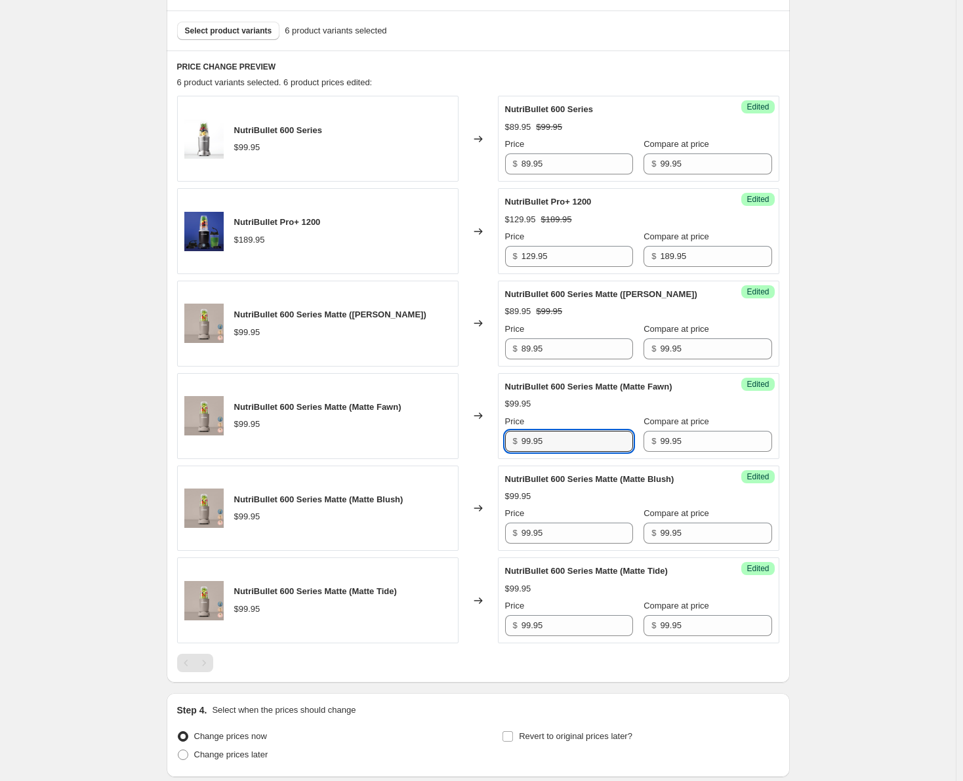
drag, startPoint x: 541, startPoint y: 443, endPoint x: 487, endPoint y: 445, distance: 53.8
click at [487, 445] on div "NutriBullet 600 Series Matte (Matte Fawn) $99.95 Changed to Success Edited Nutr…" at bounding box center [478, 416] width 602 height 86
paste input "8"
type input "89.95"
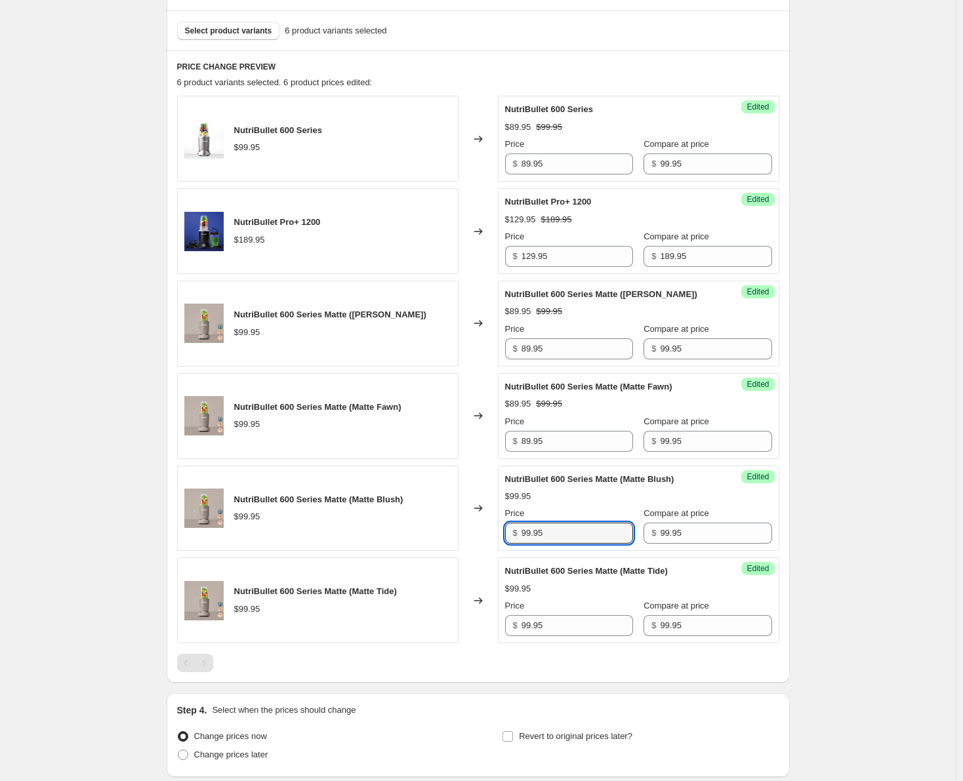
drag, startPoint x: 551, startPoint y: 536, endPoint x: 500, endPoint y: 538, distance: 51.2
click at [500, 538] on div "NutriBullet 600 Series Matte (Matte Blush) $99.95 Changed to Success Edited Nut…" at bounding box center [478, 509] width 602 height 86
paste input "8"
type input "89.95"
drag, startPoint x: 539, startPoint y: 624, endPoint x: 503, endPoint y: 629, distance: 36.5
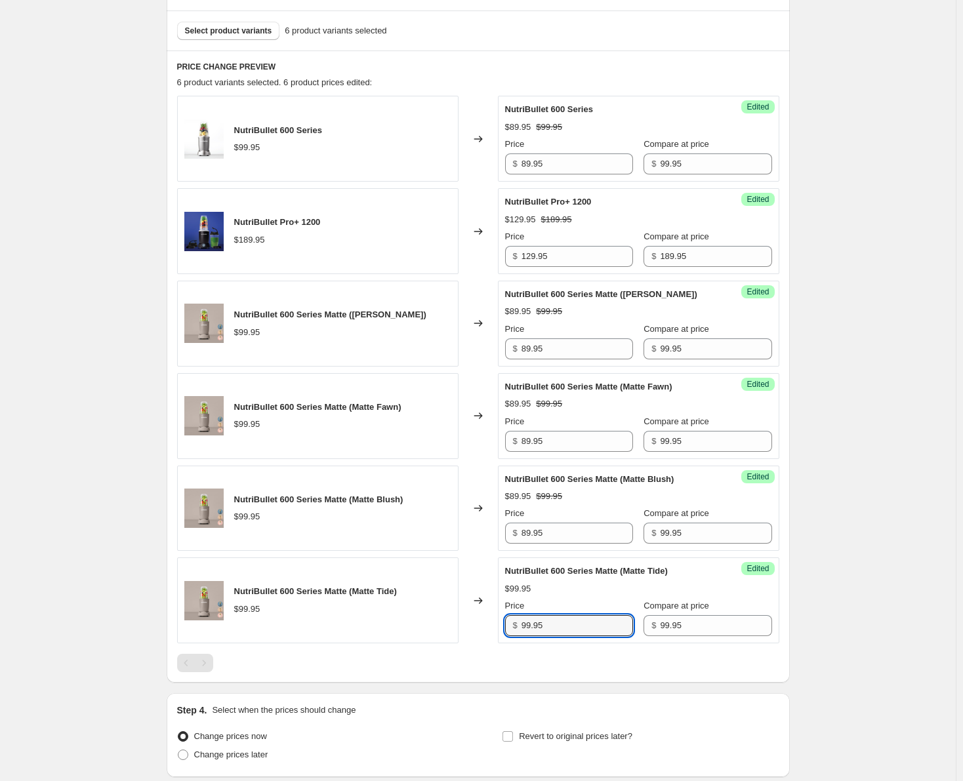
click at [503, 629] on div "Success Edited NutriBullet 600 Series Matte (Matte Tide) $99.95 Price $ 99.95 C…" at bounding box center [638, 600] width 281 height 86
paste input "8"
type input "89.95"
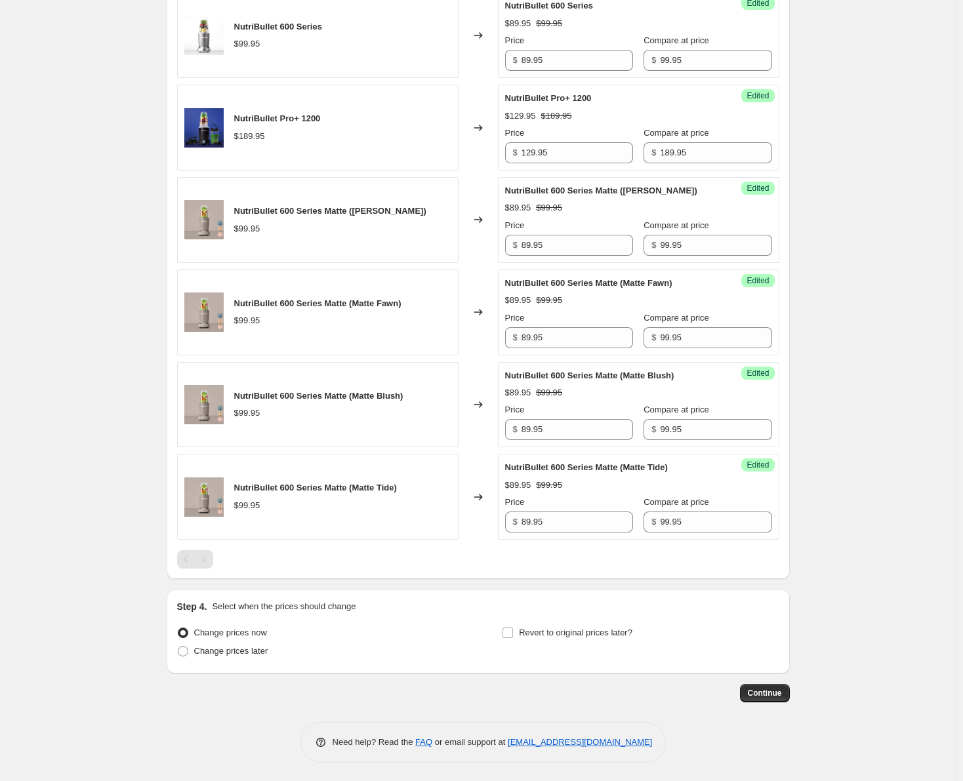
scroll to position [564, 0]
click at [508, 629] on input "Revert to original prices later?" at bounding box center [507, 631] width 10 height 10
checkbox input "true"
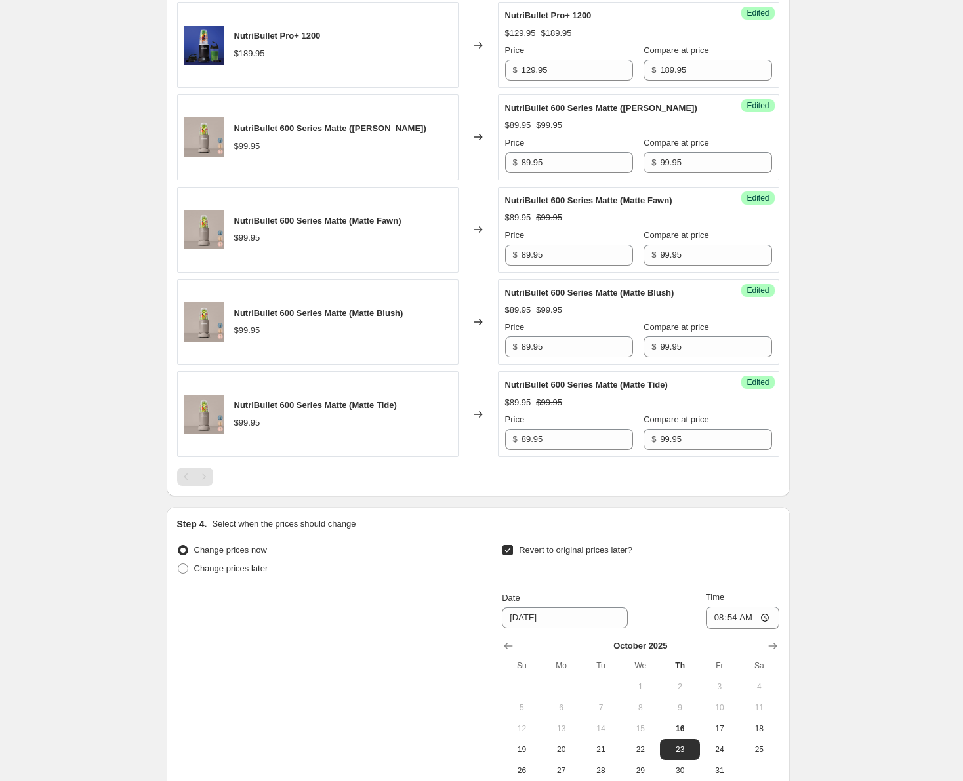
scroll to position [695, 0]
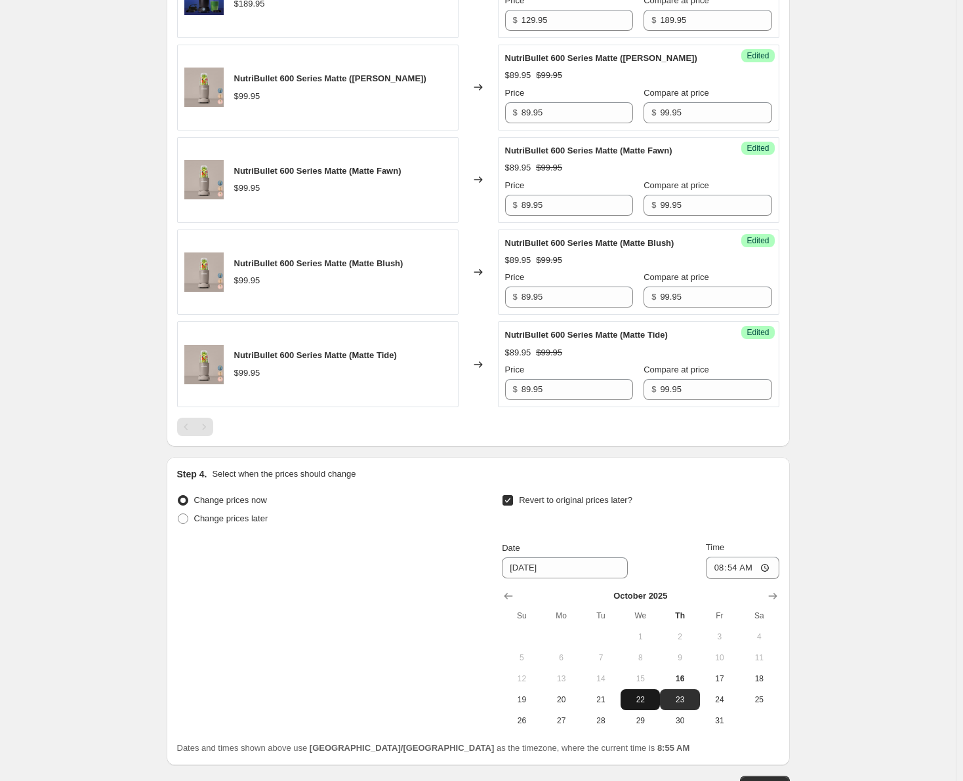
click at [653, 698] on span "22" at bounding box center [640, 700] width 29 height 10
type input "[DATE]"
click at [718, 566] on input "08:54" at bounding box center [742, 568] width 73 height 22
type input "23:59"
click at [803, 548] on div "Create new price [MEDICAL_DATA]. This page is ready Create new price [MEDICAL_D…" at bounding box center [478, 90] width 655 height 1570
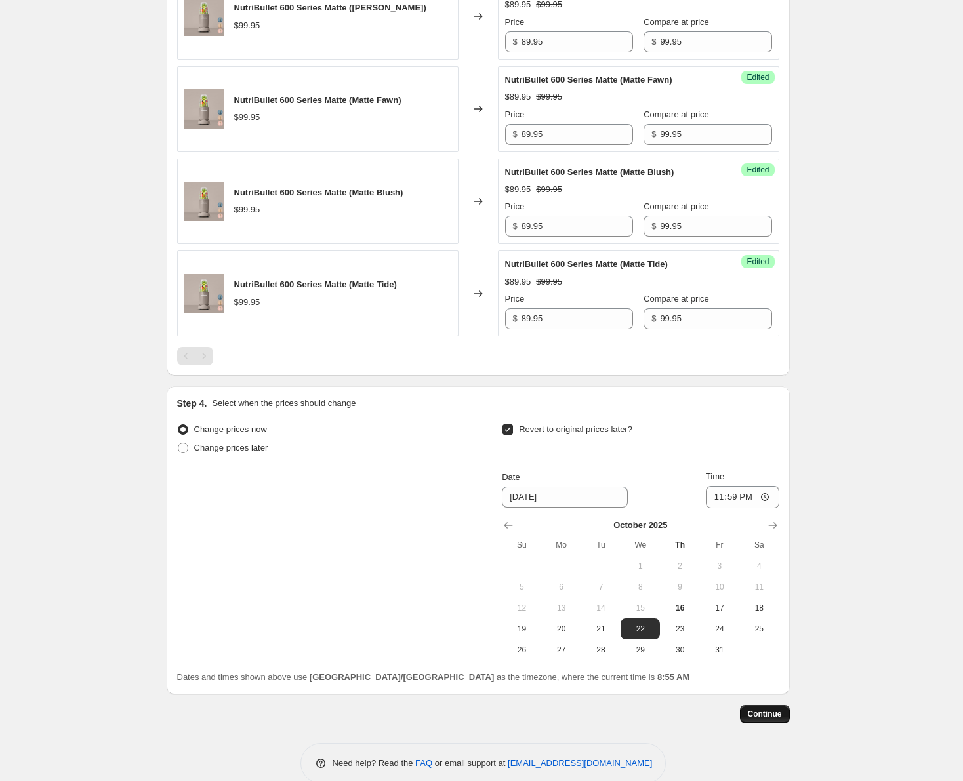
scroll to position [788, 0]
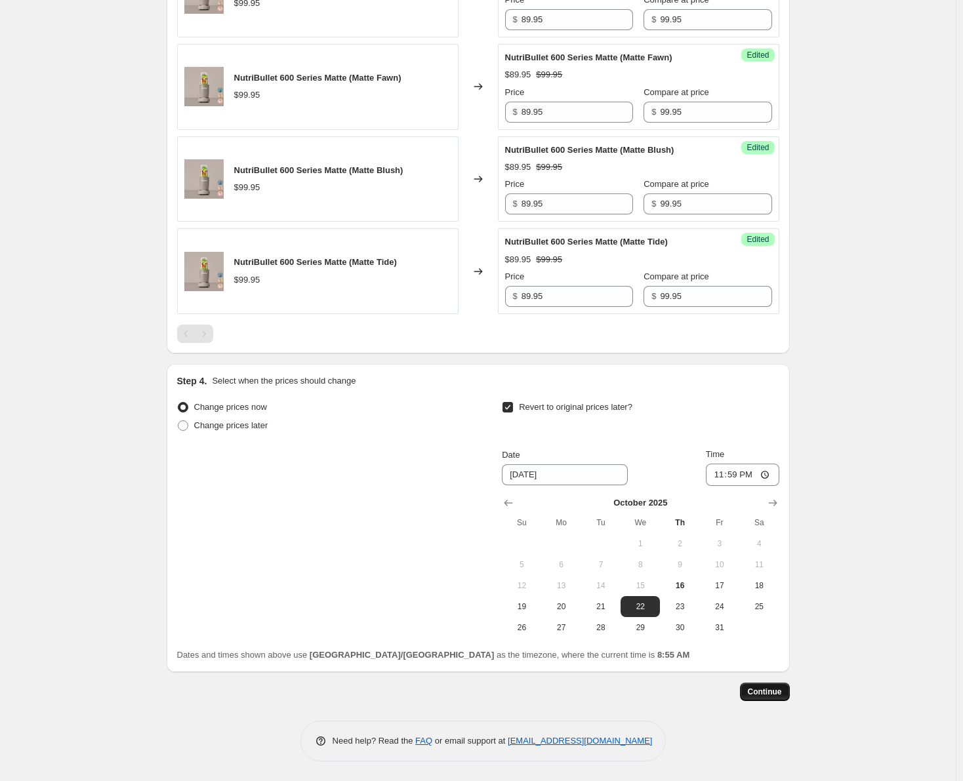
click at [767, 691] on span "Continue" at bounding box center [765, 692] width 34 height 10
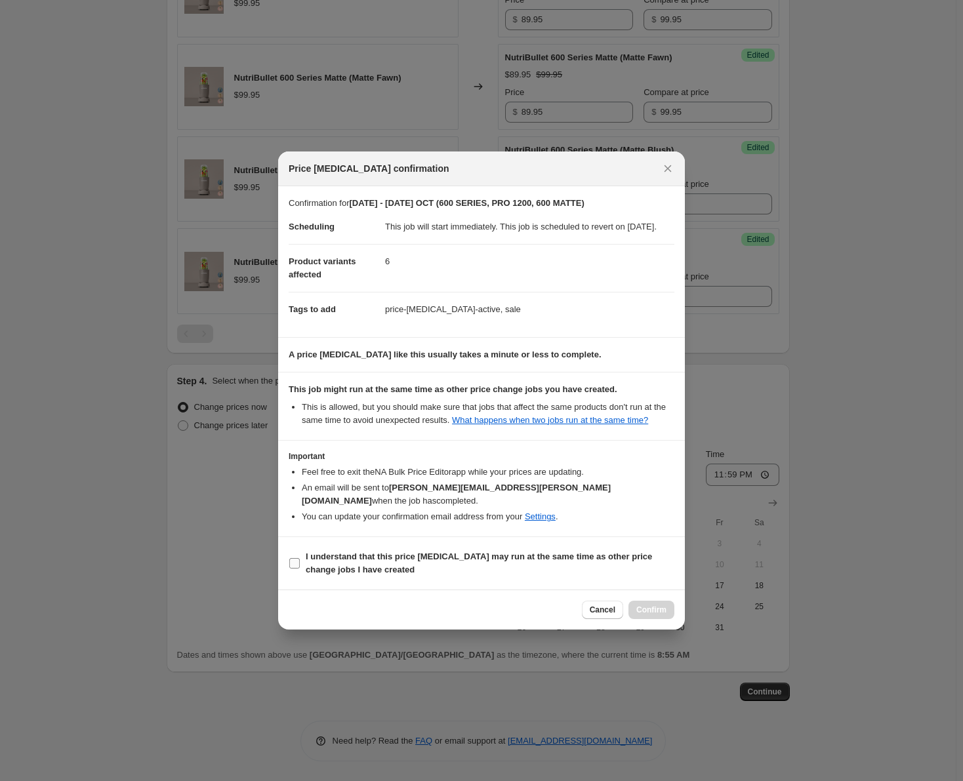
click at [298, 558] on input "I understand that this price [MEDICAL_DATA] may run at the same time as other p…" at bounding box center [294, 563] width 10 height 10
checkbox input "true"
click at [657, 608] on span "Confirm" at bounding box center [651, 610] width 30 height 10
